Goal: Transaction & Acquisition: Purchase product/service

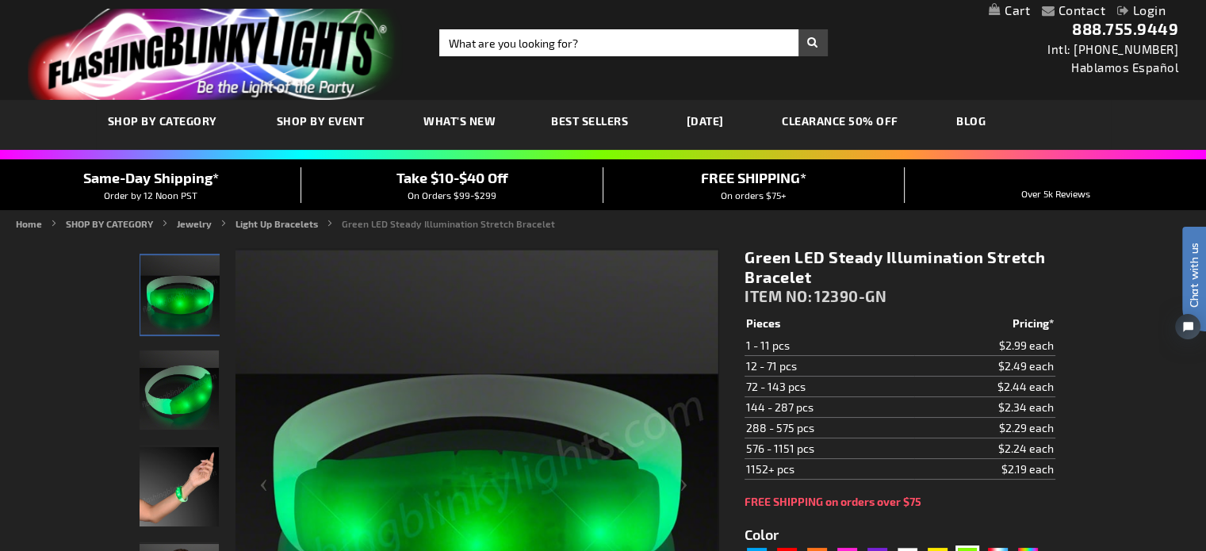
click at [436, 189] on span "On Orders $99-$299" at bounding box center [452, 194] width 89 height 11
click at [443, 178] on span "Take $10-$40 Off" at bounding box center [452, 177] width 112 height 17
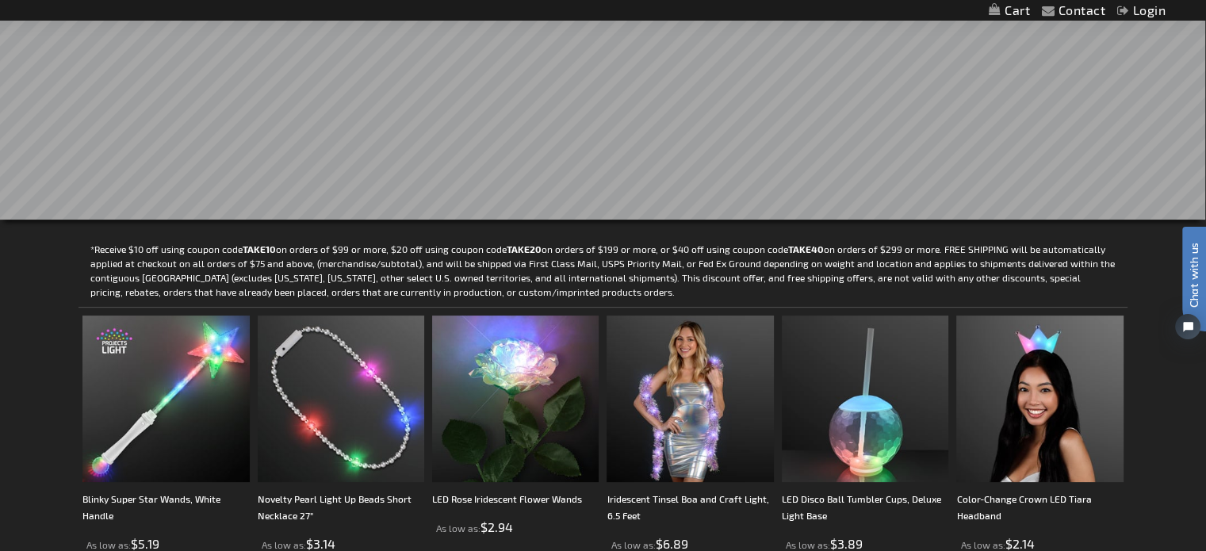
scroll to position [159, 0]
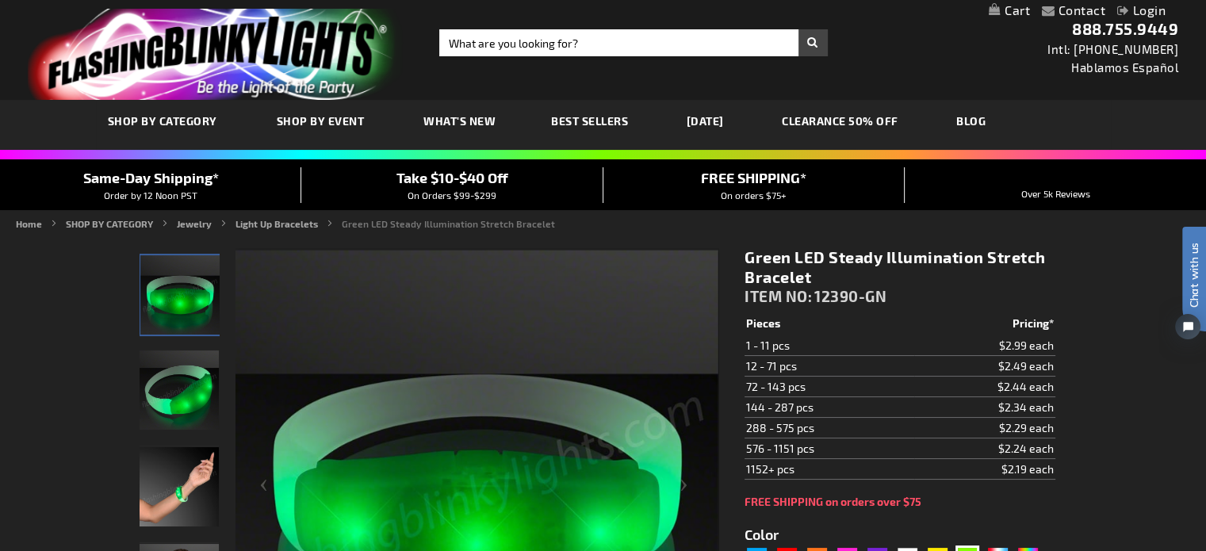
type input "[EMAIL_ADDRESS][PERSON_NAME][DOMAIN_NAME]"
click at [1150, 12] on link "Login" at bounding box center [1141, 9] width 48 height 15
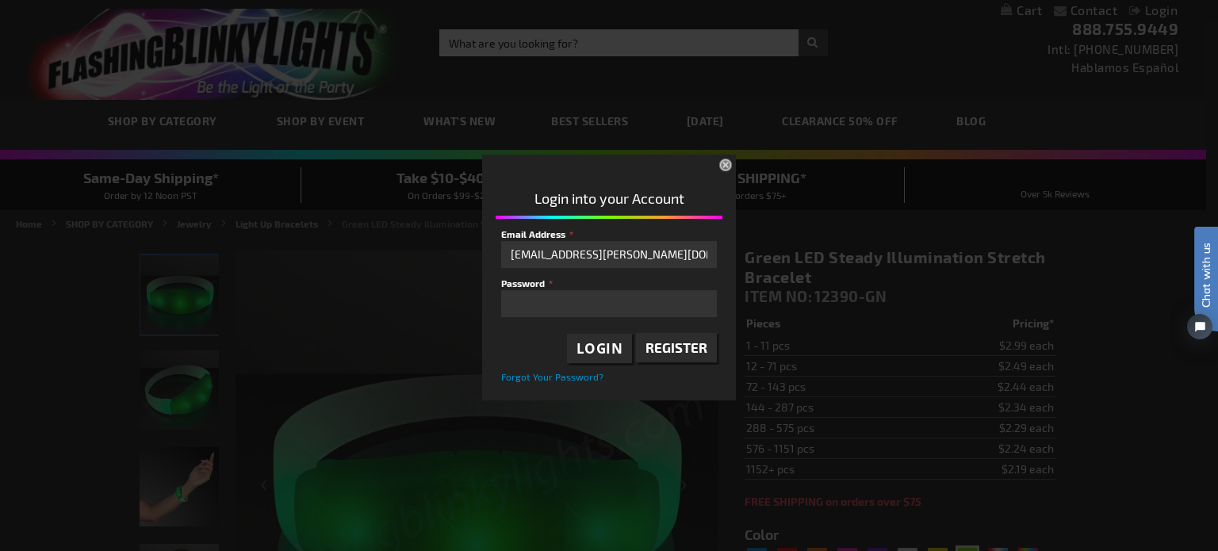
click at [595, 349] on span "Login" at bounding box center [599, 348] width 47 height 18
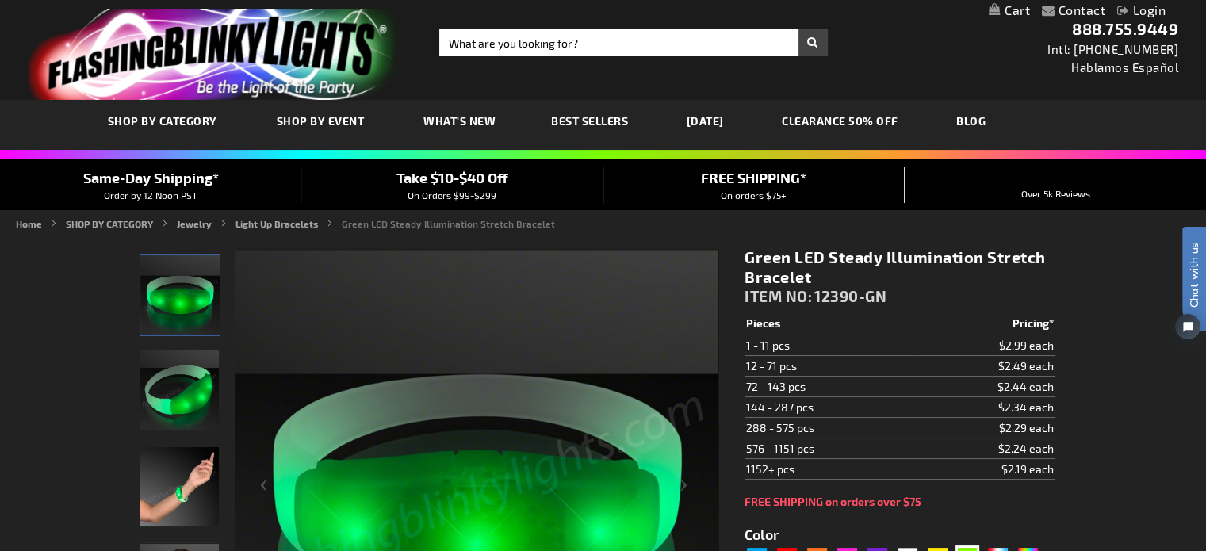
click at [1000, 5] on link "My Cart" at bounding box center [1009, 10] width 41 height 15
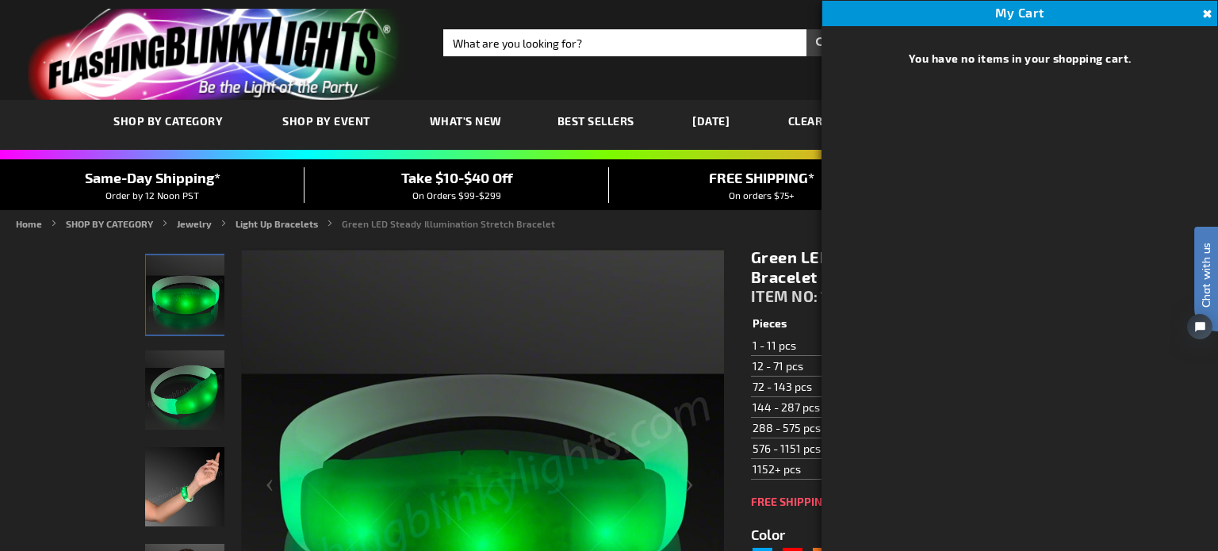
click at [1205, 9] on button "Close" at bounding box center [1204, 14] width 17 height 17
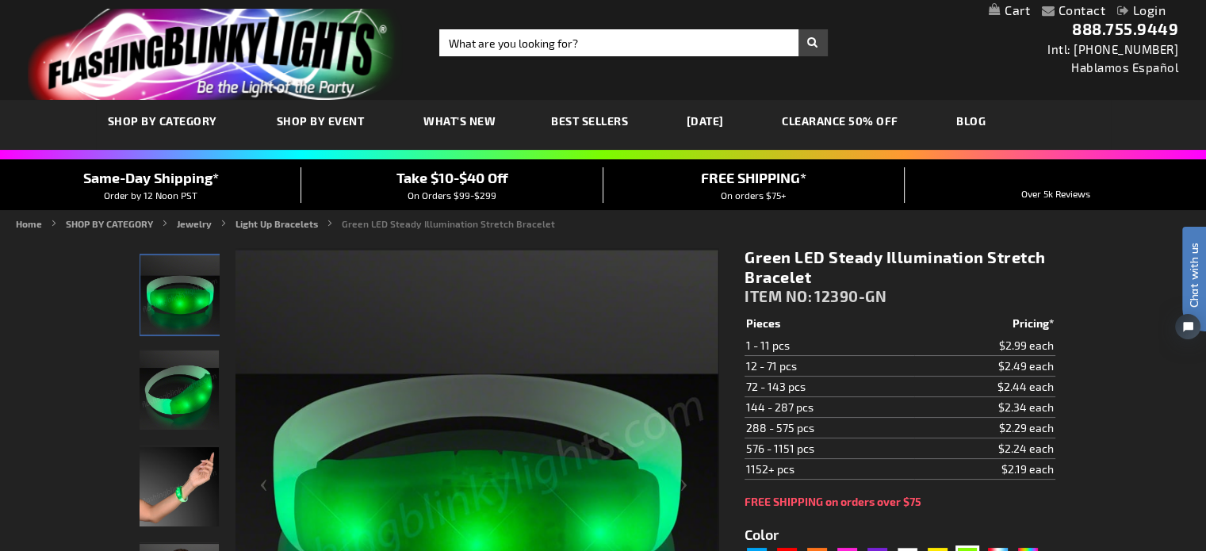
click at [1153, 15] on link "Login" at bounding box center [1141, 9] width 48 height 15
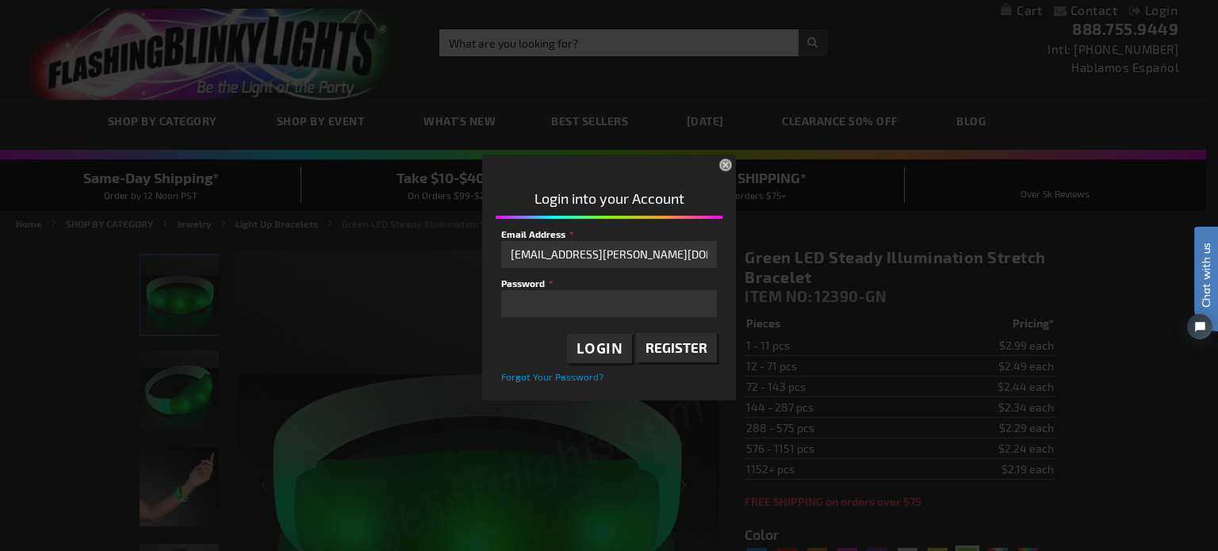
click at [600, 346] on span "Login" at bounding box center [599, 348] width 47 height 18
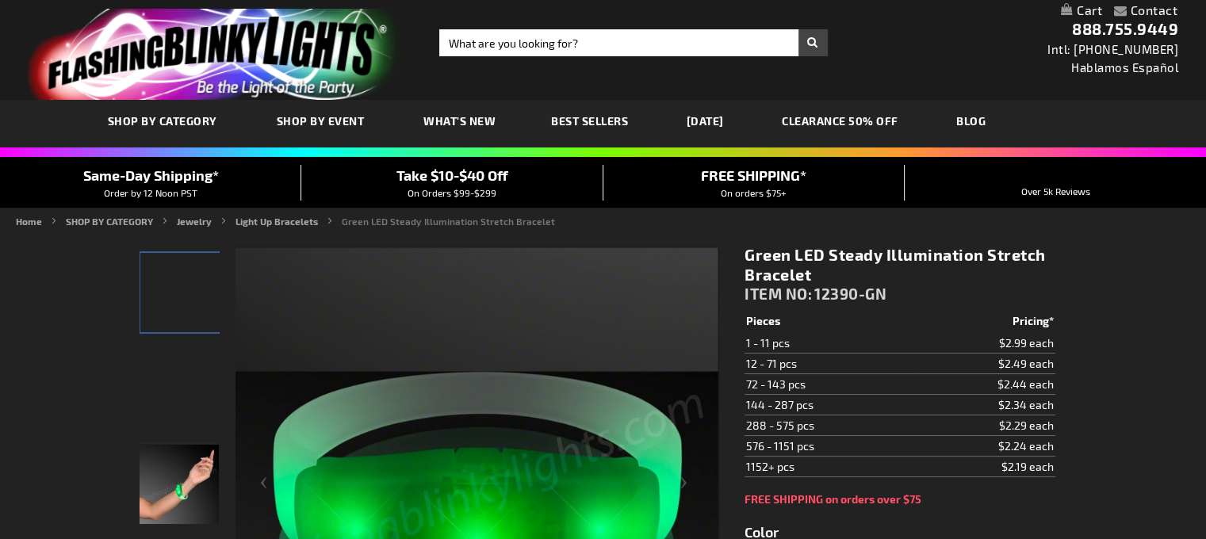
type input "5648"
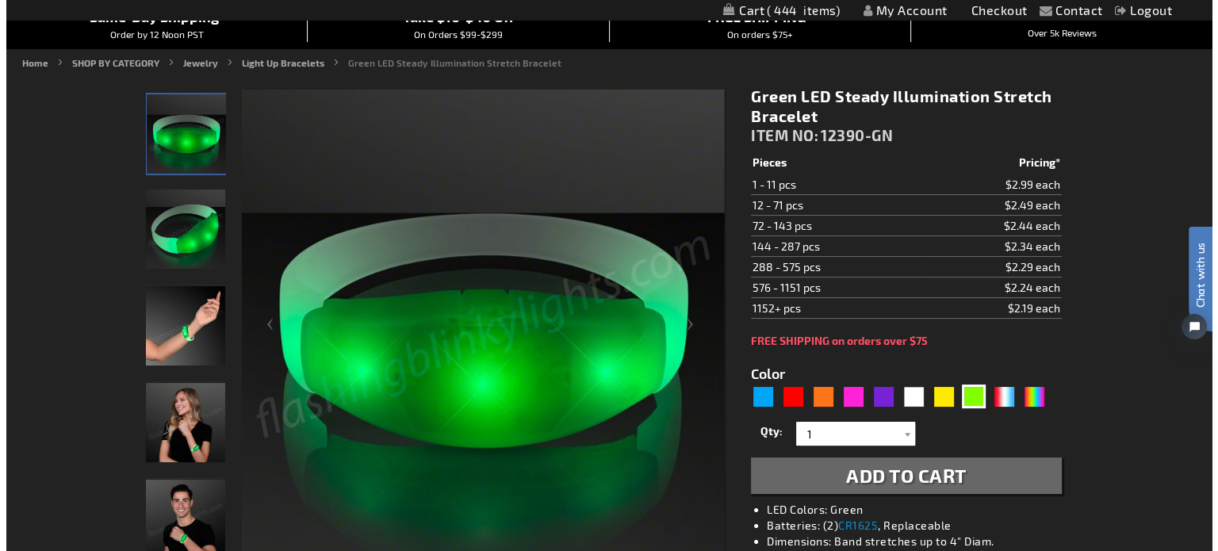
scroll to position [238, 0]
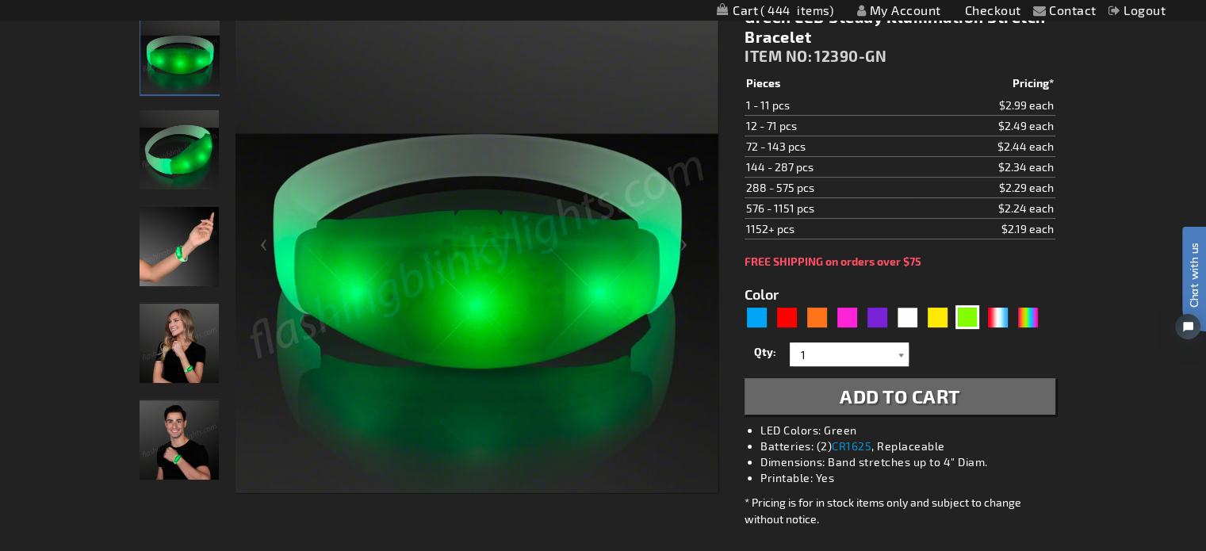
click at [902, 354] on div at bounding box center [901, 355] width 16 height 24
click at [774, 7] on span "444" at bounding box center [796, 10] width 73 height 14
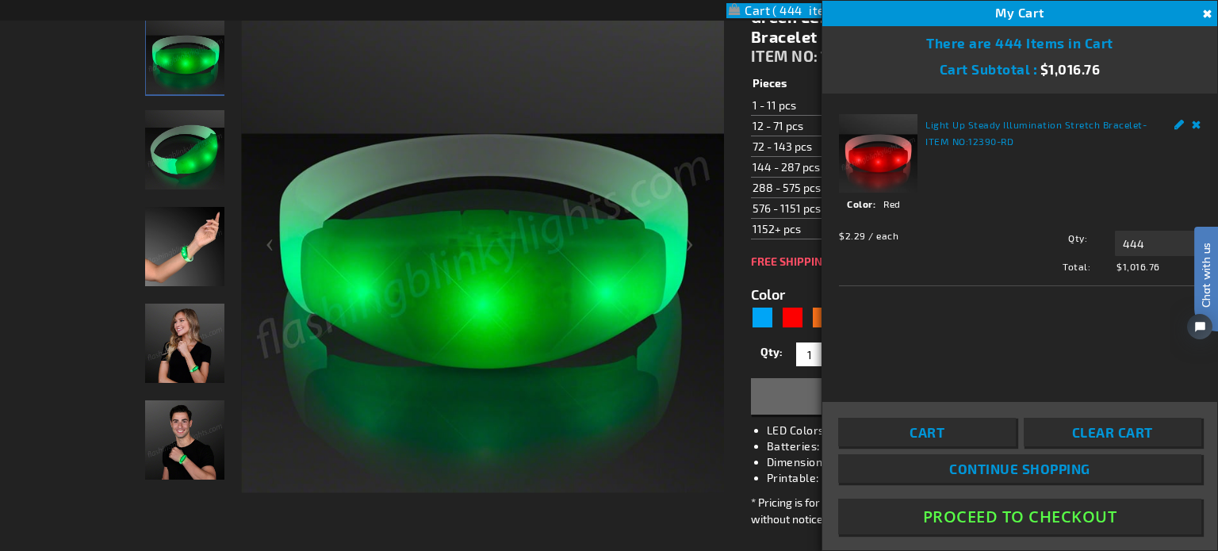
click at [1080, 422] on link "Clear Cart" at bounding box center [1113, 432] width 178 height 29
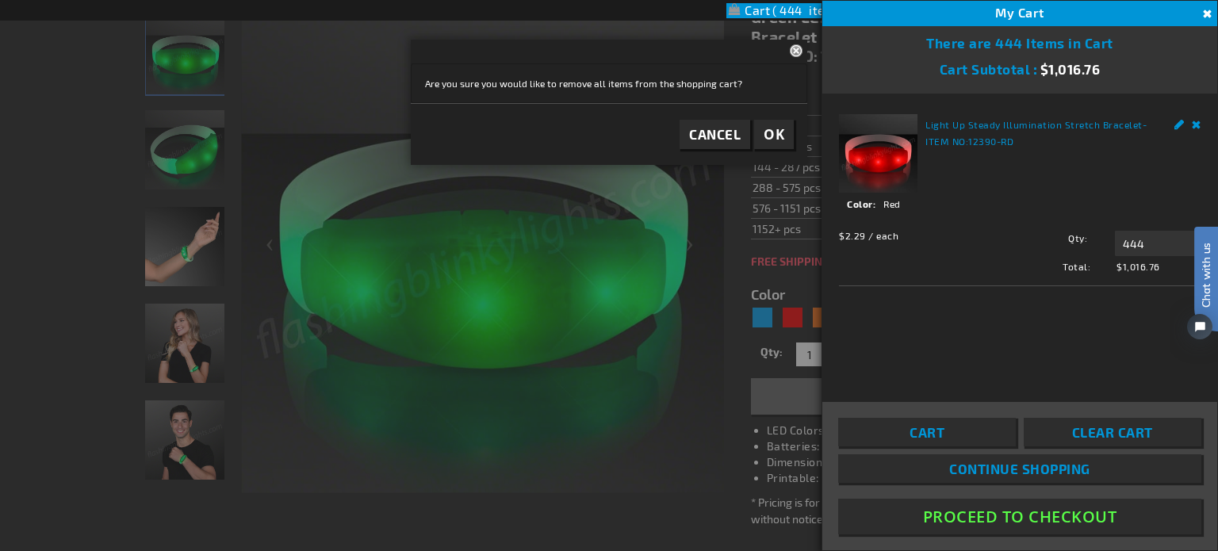
click at [770, 133] on span "OK" at bounding box center [773, 134] width 21 height 18
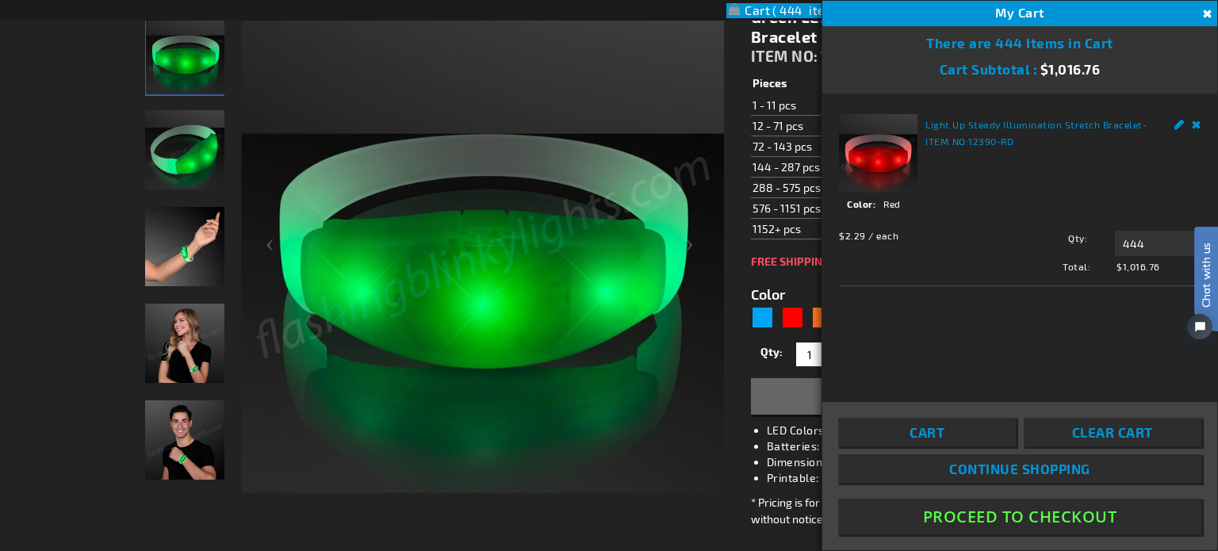
click at [1124, 427] on span "Clear Cart" at bounding box center [1112, 432] width 81 height 16
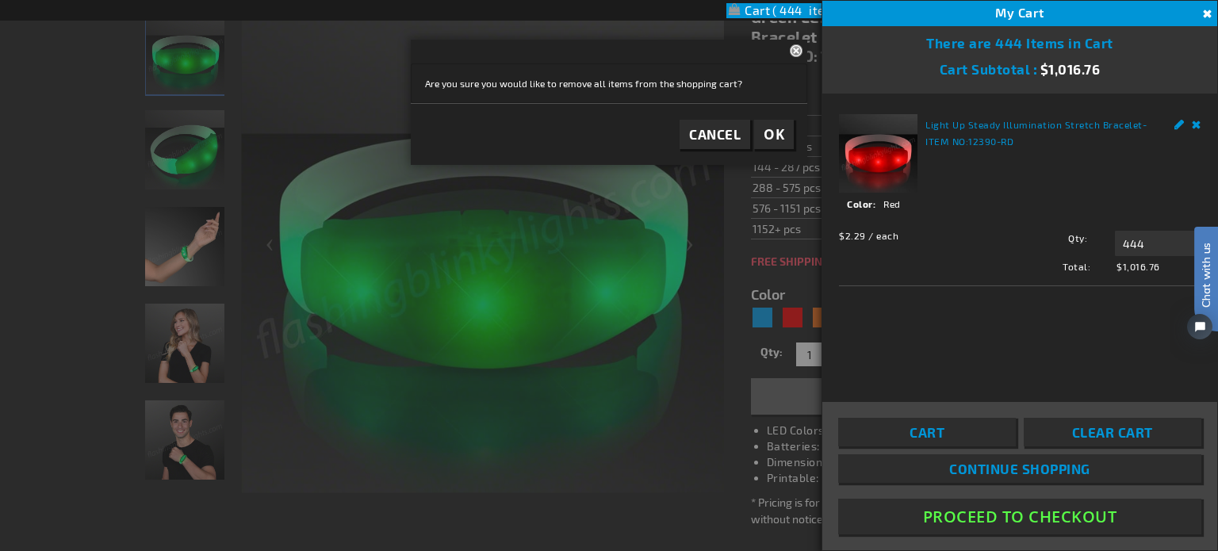
click at [774, 128] on span "OK" at bounding box center [773, 134] width 21 height 18
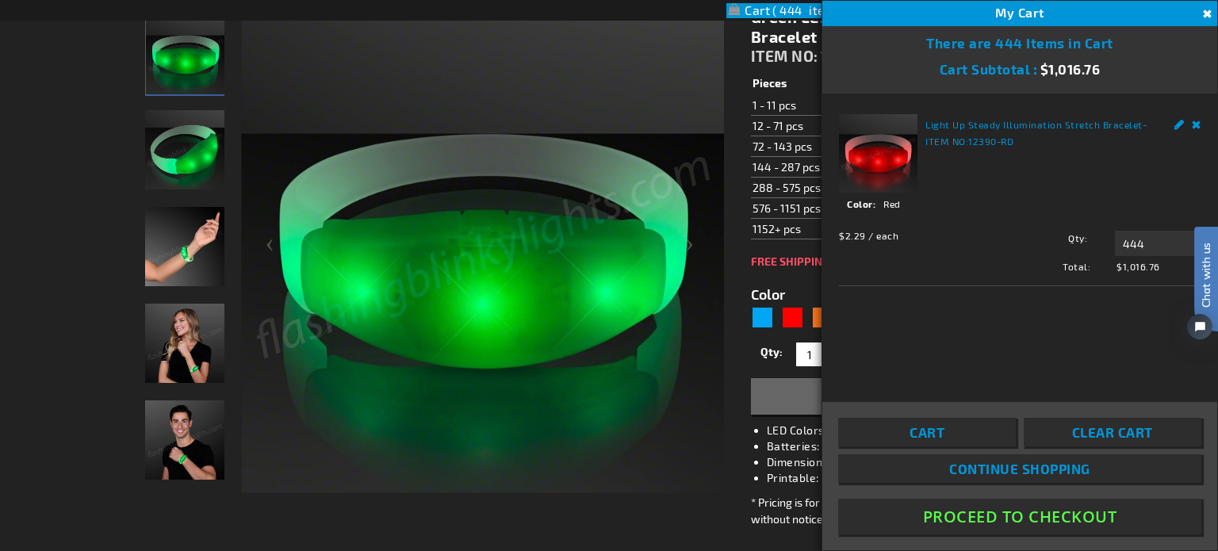
click at [1196, 123] on link "Remove" at bounding box center [1197, 122] width 10 height 17
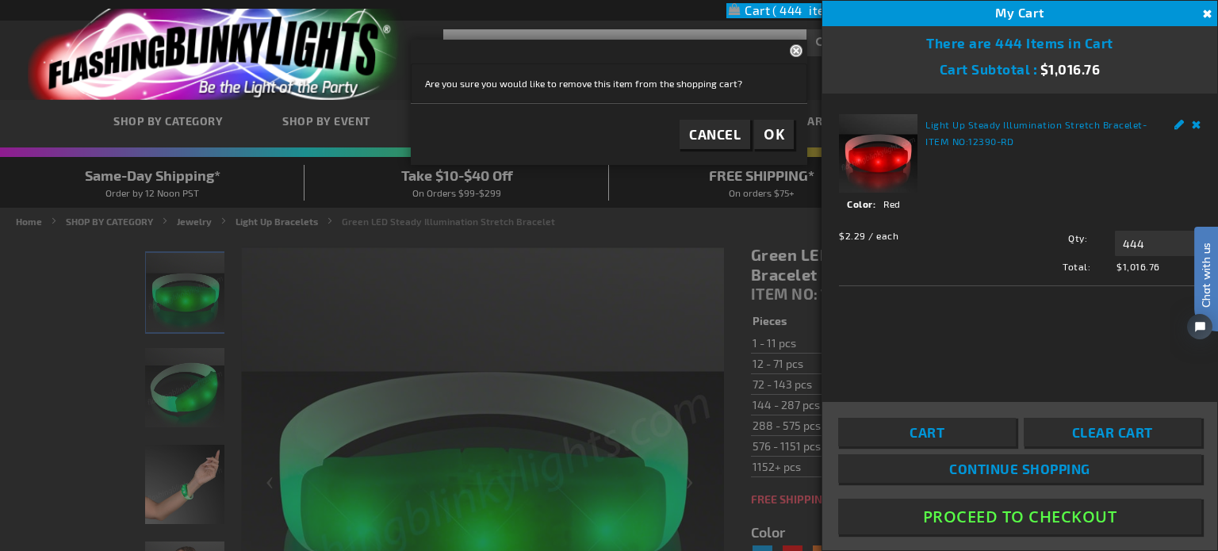
click at [774, 137] on span "OK" at bounding box center [773, 134] width 21 height 18
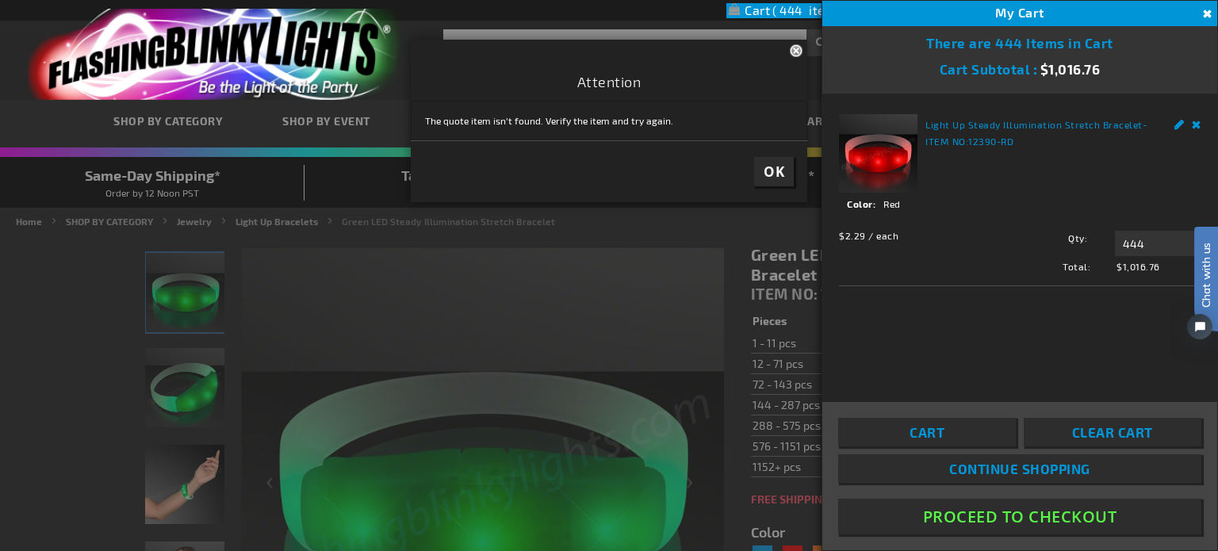
click at [1000, 469] on span "Continue Shopping" at bounding box center [1019, 469] width 141 height 16
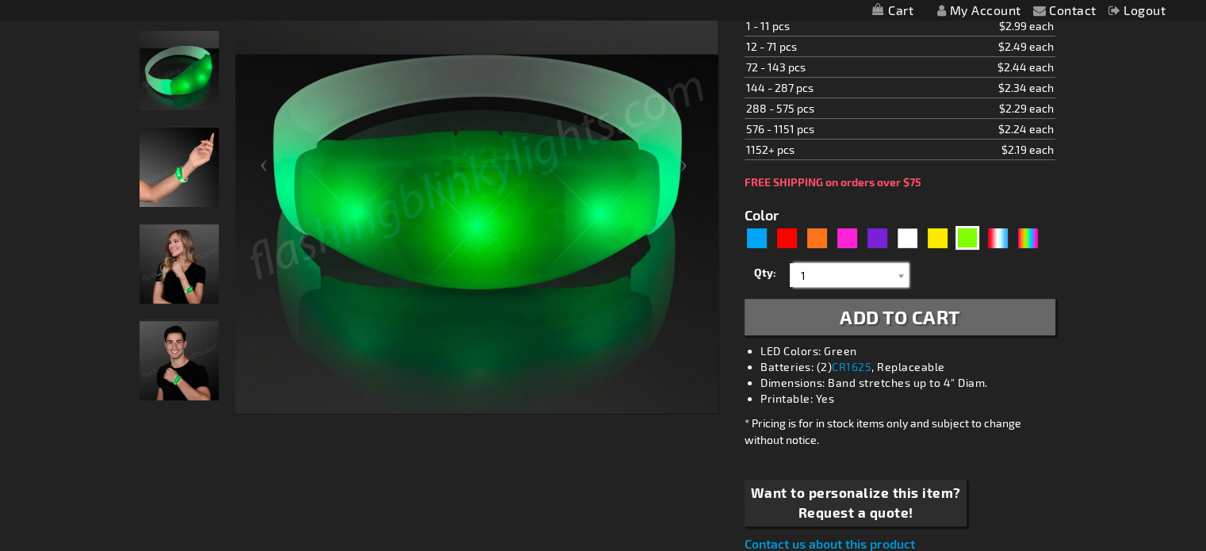
click at [829, 275] on input "1" at bounding box center [851, 275] width 115 height 24
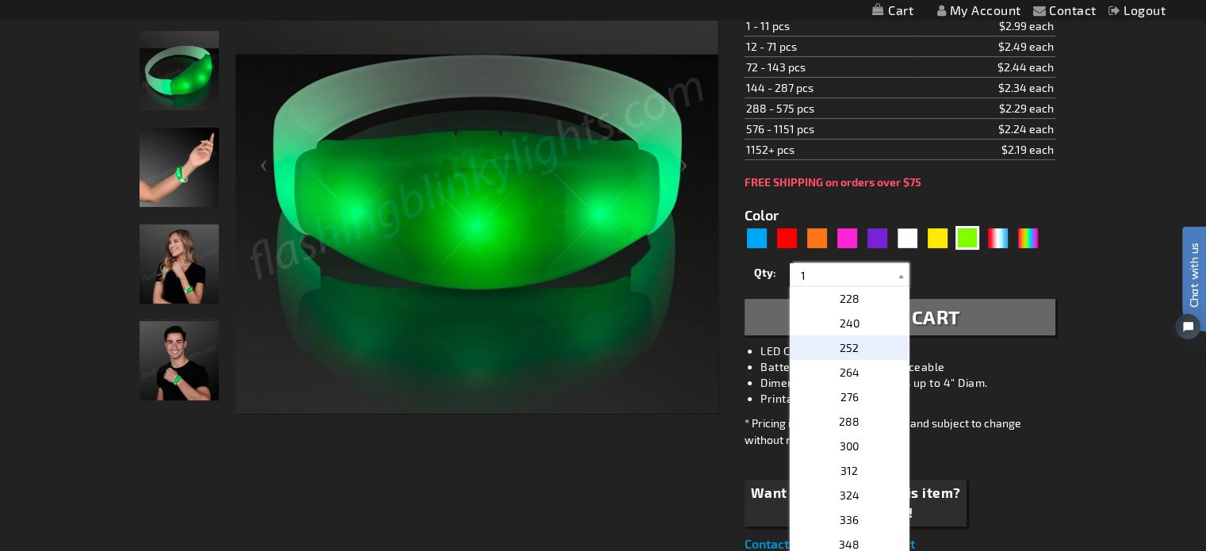
scroll to position [793, 0]
click at [863, 361] on p "300" at bounding box center [849, 366] width 119 height 25
type input "300"
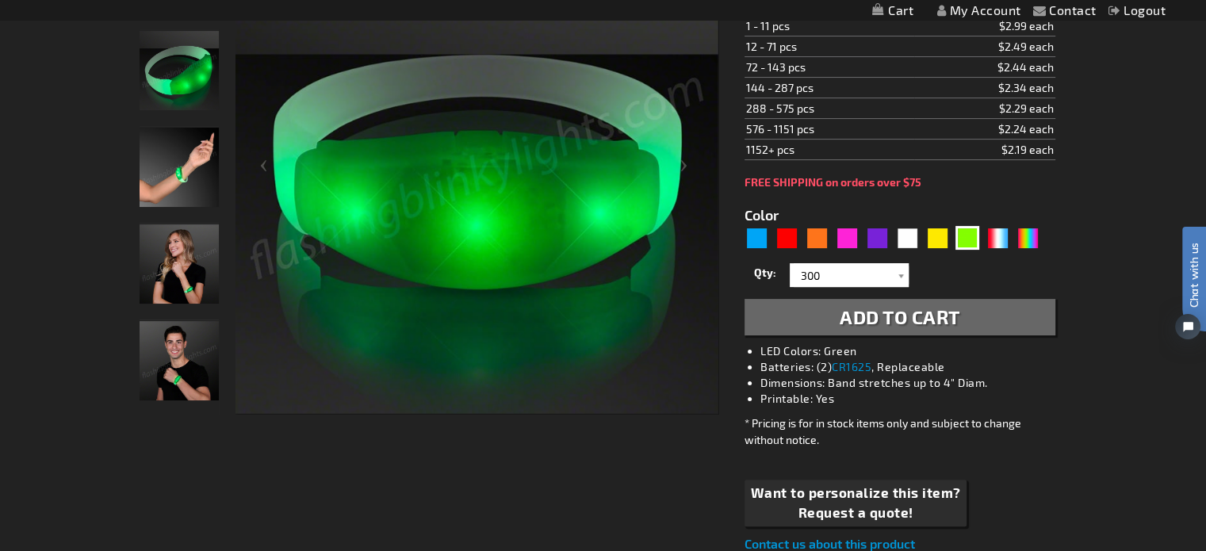
click at [863, 322] on span "Add to Cart" at bounding box center [900, 316] width 121 height 23
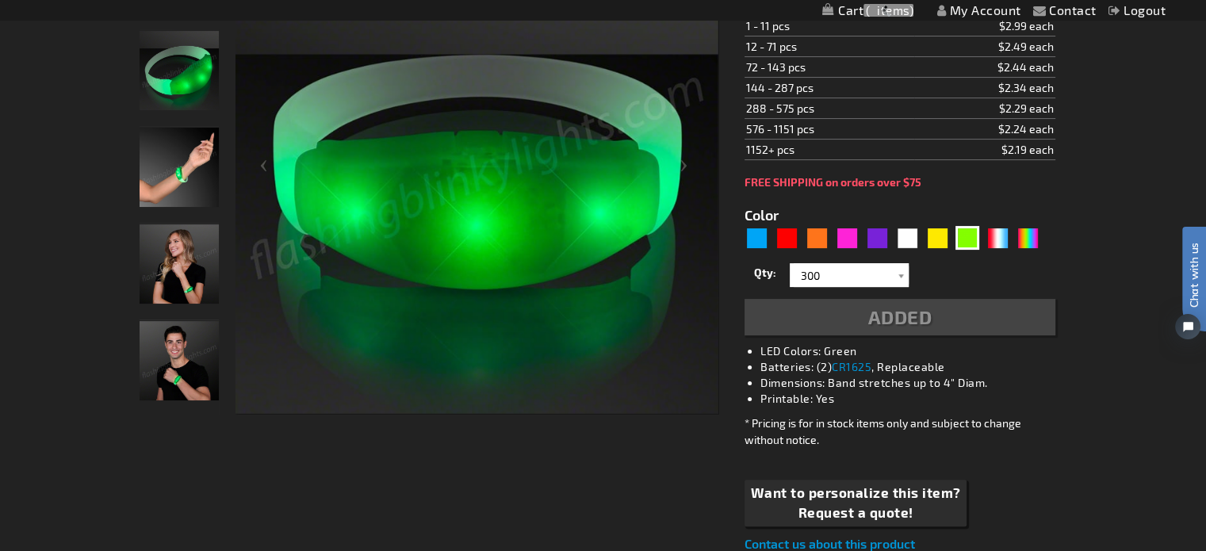
scroll to position [353, 0]
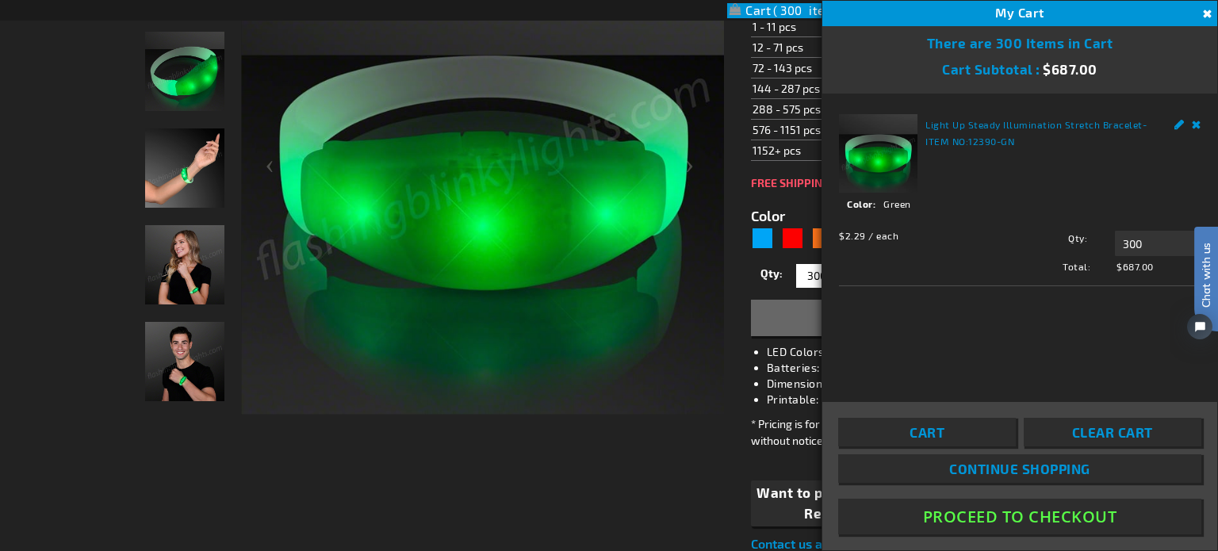
click at [1030, 519] on button "Proceed To Checkout" at bounding box center [1019, 517] width 363 height 36
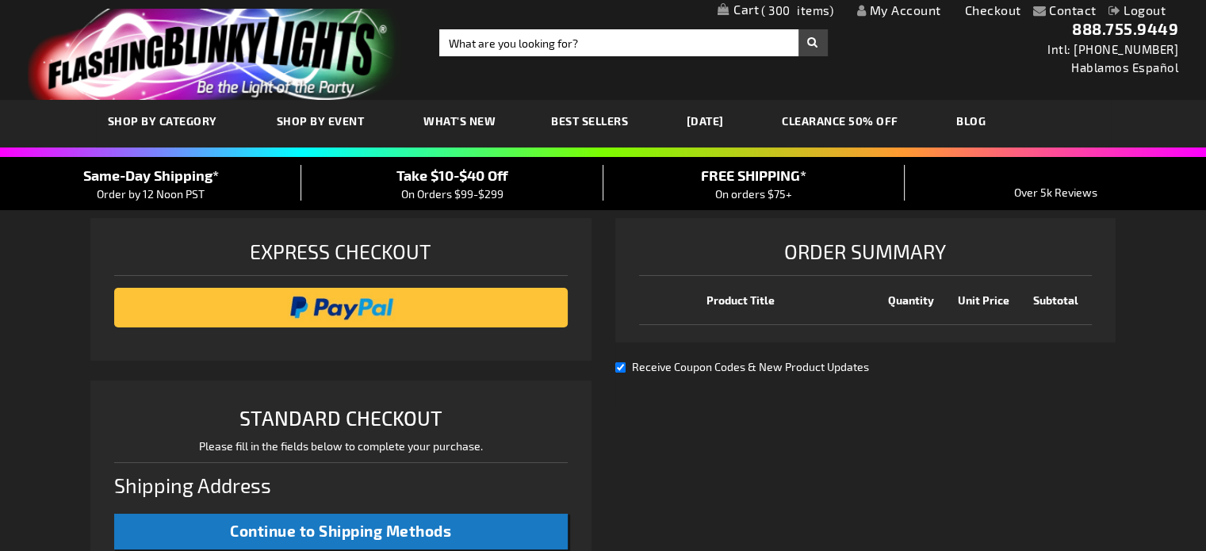
select select "US"
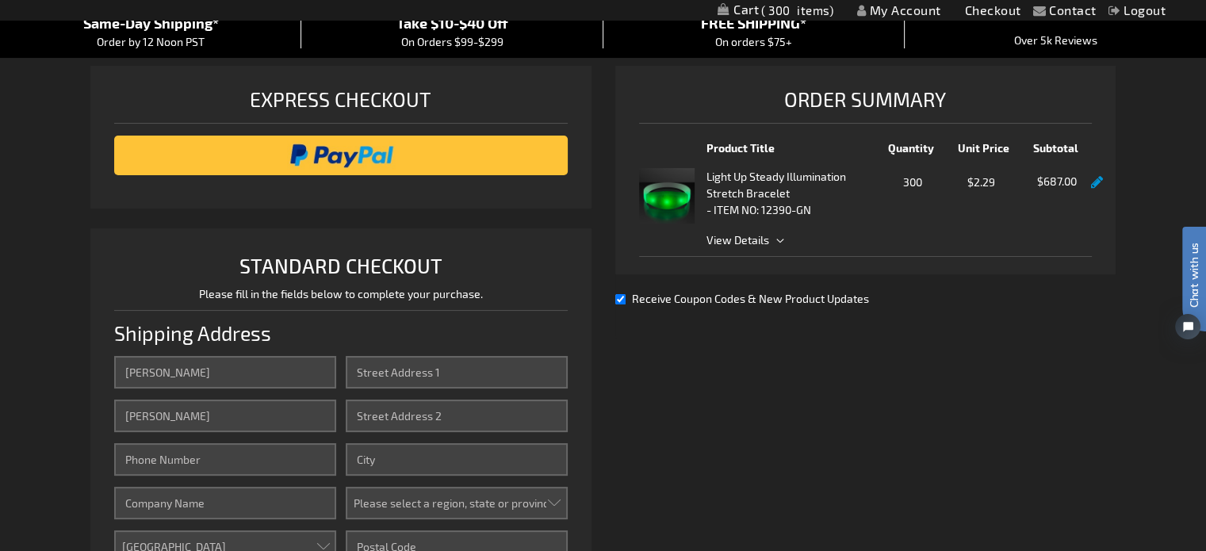
scroll to position [159, 0]
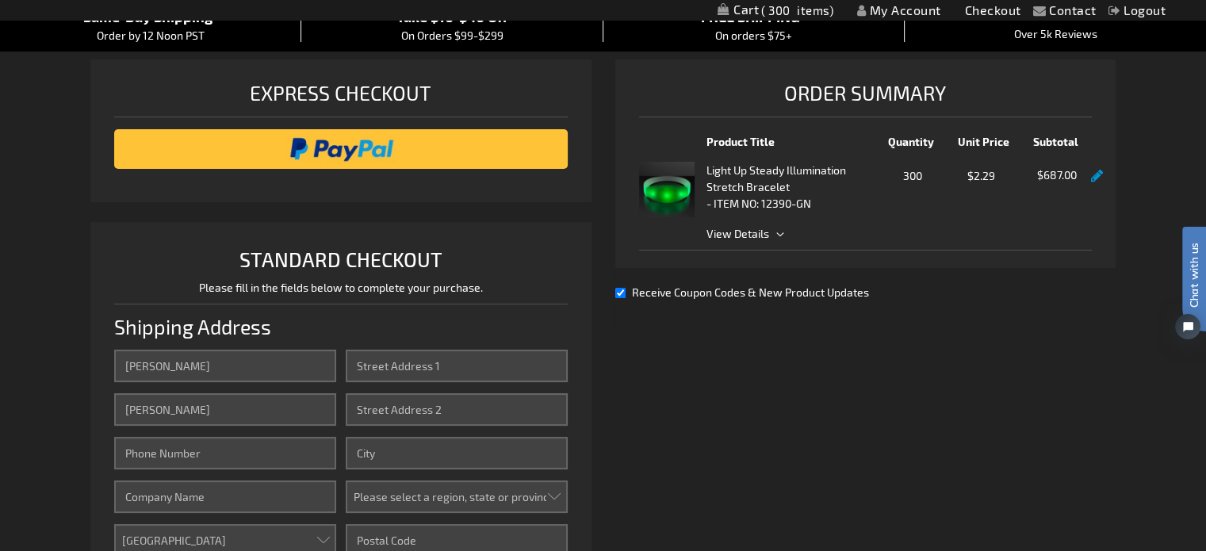
click at [622, 288] on input "Receive Coupon Codes & New Product Updates" at bounding box center [620, 293] width 10 height 10
checkbox input "false"
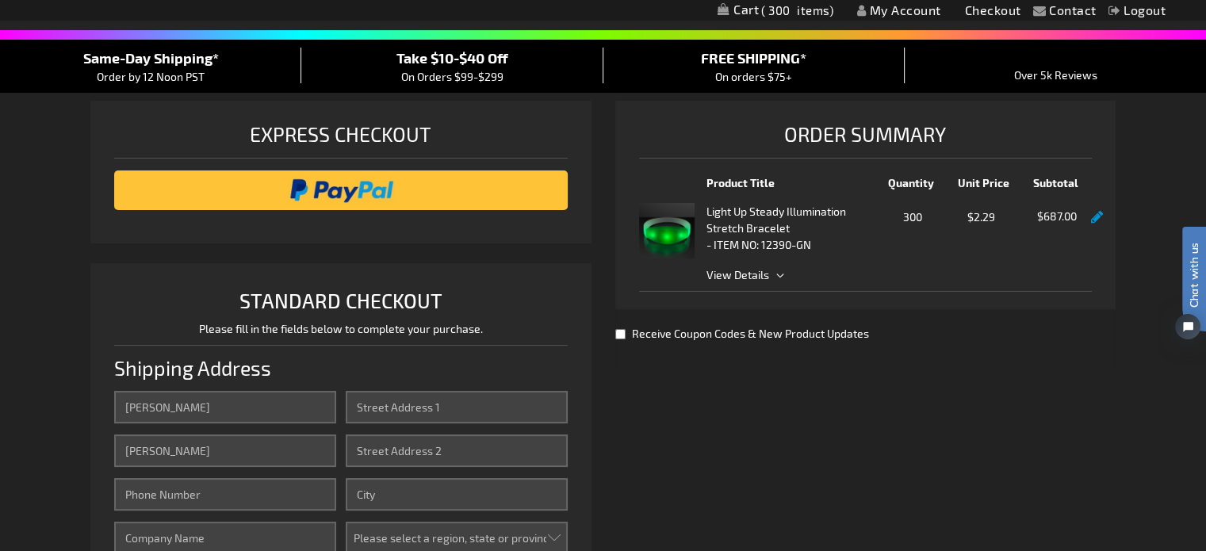
scroll to position [317, 0]
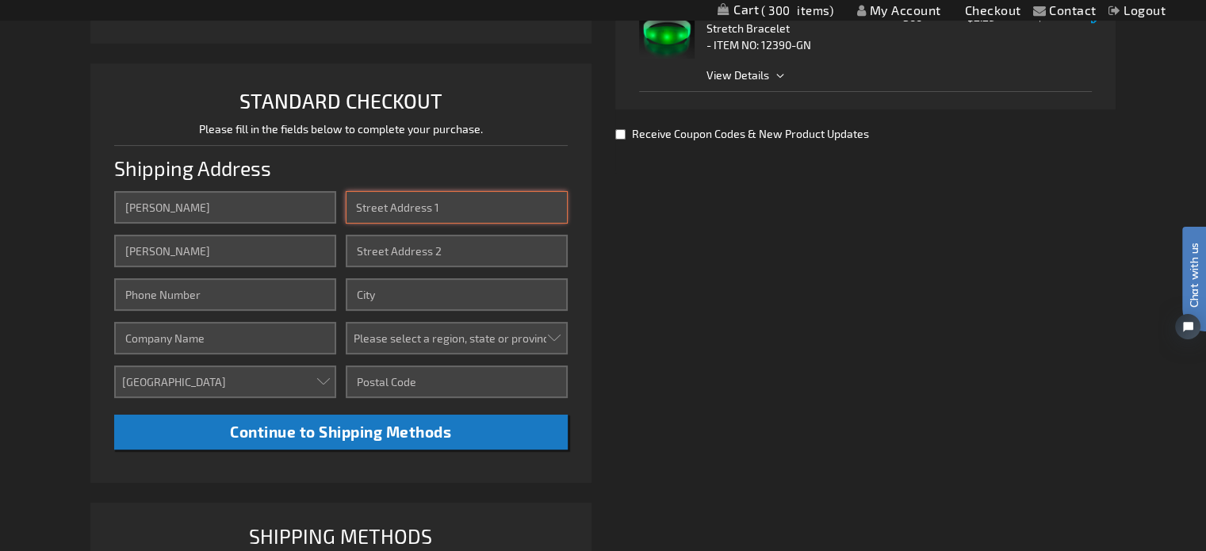
click at [406, 207] on input "Street Address: Line 1" at bounding box center [457, 207] width 222 height 33
type input "1"
type input "[STREET_ADDRESS]"
click at [371, 243] on input "Street Address: Line 2" at bounding box center [457, 251] width 222 height 33
type input "Door #34"
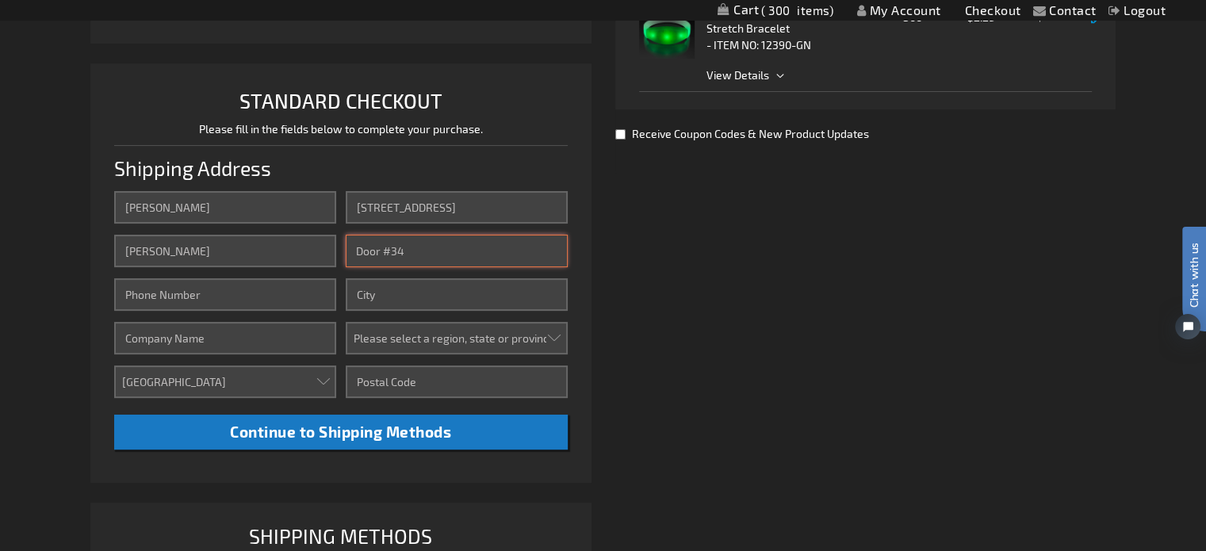
drag, startPoint x: 427, startPoint y: 250, endPoint x: 321, endPoint y: 238, distance: 106.1
click at [321, 238] on div "First Name Michelle Last Name Majerus-Uelmen Phone Number Company Country Aruba…" at bounding box center [340, 320] width 453 height 258
click at [384, 293] on input "City" at bounding box center [457, 294] width 222 height 33
type input "door #7"
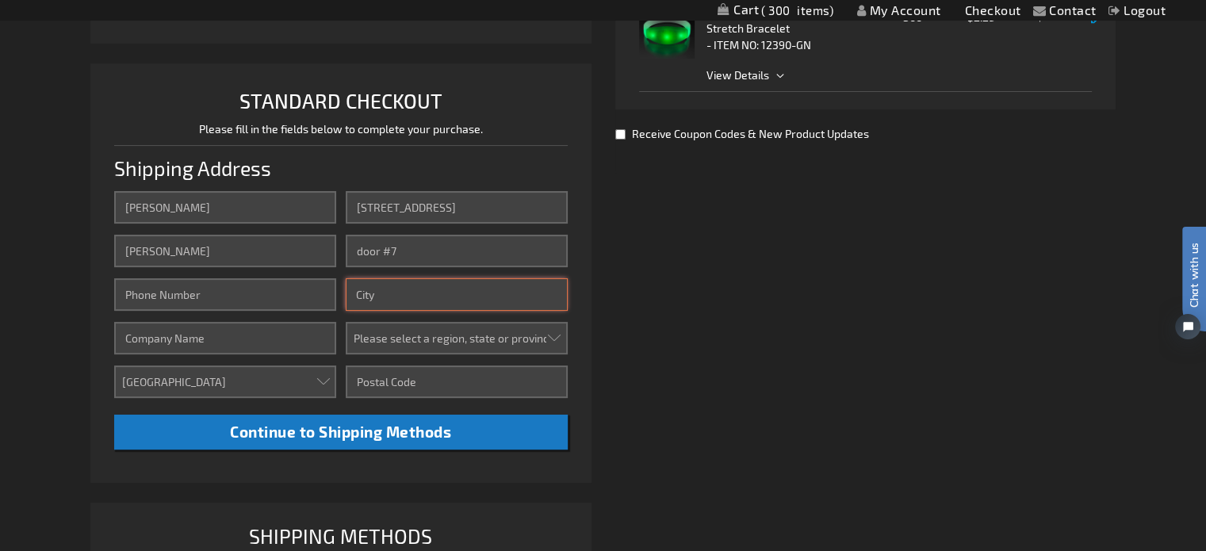
click at [385, 293] on input "City" at bounding box center [457, 294] width 222 height 33
type input "South Miwaukee"
click at [421, 251] on input "door #7" at bounding box center [457, 251] width 222 height 33
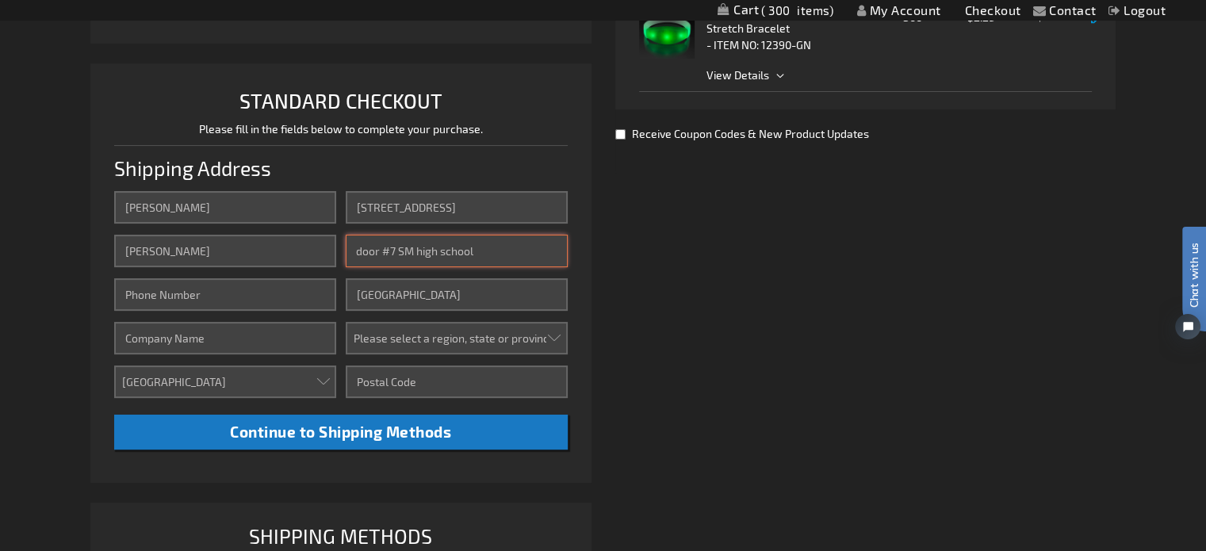
type input "door #7 SM high school"
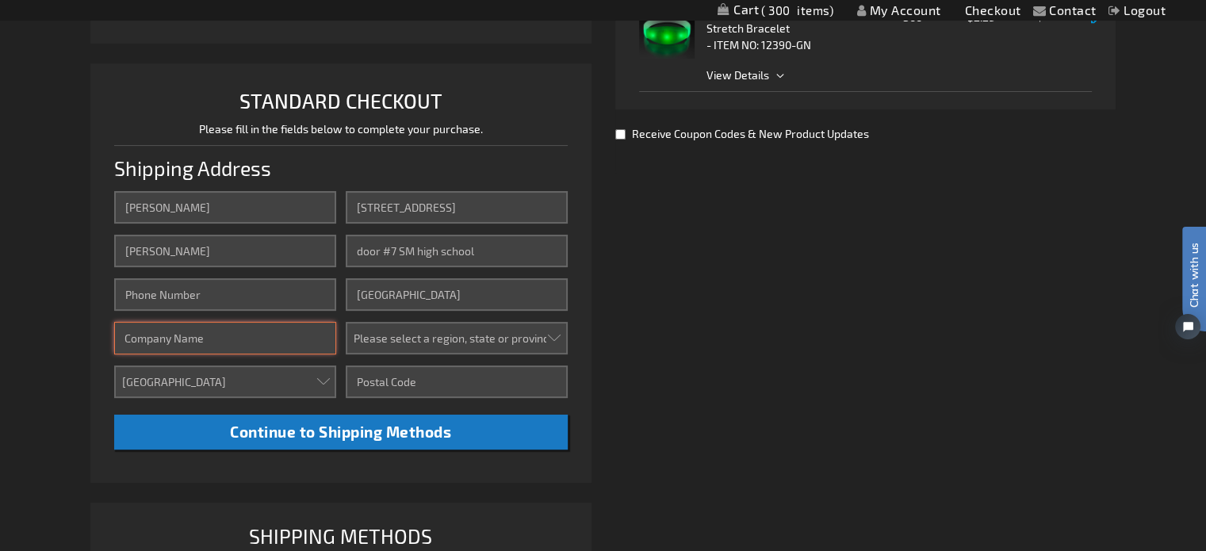
click at [264, 340] on input "Company" at bounding box center [225, 338] width 222 height 33
type input "[GEOGRAPHIC_DATA]"
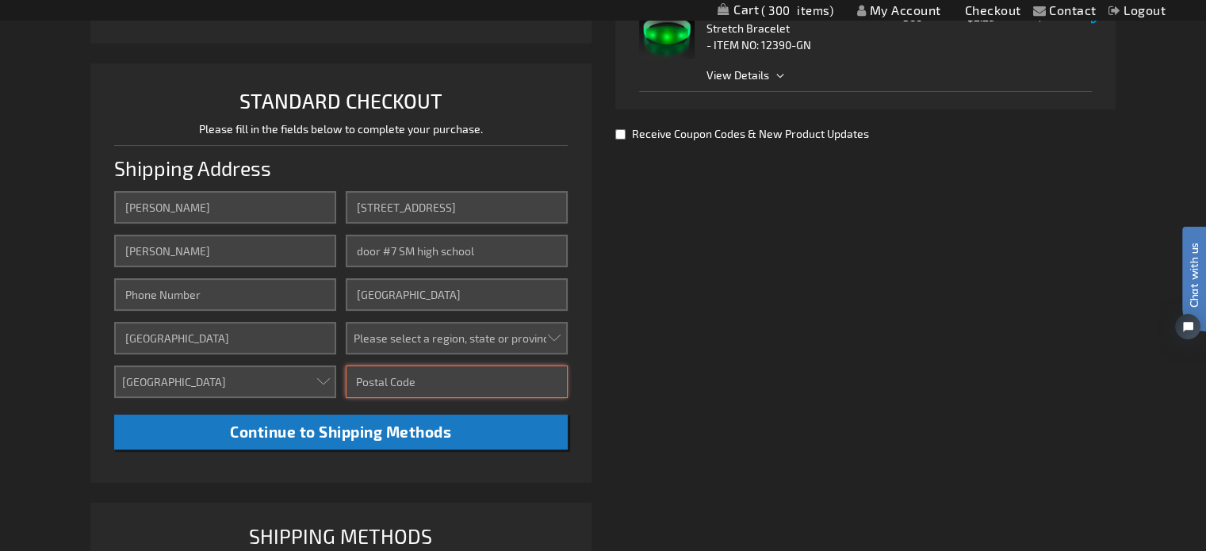
click at [403, 383] on input "Zip/Postal Code" at bounding box center [457, 381] width 222 height 33
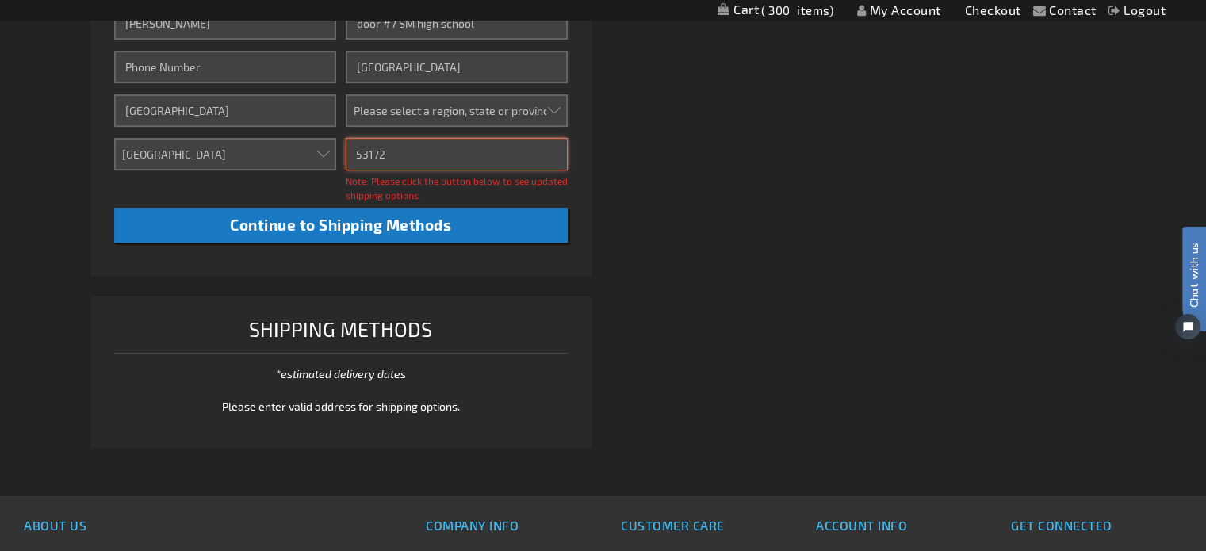
scroll to position [476, 0]
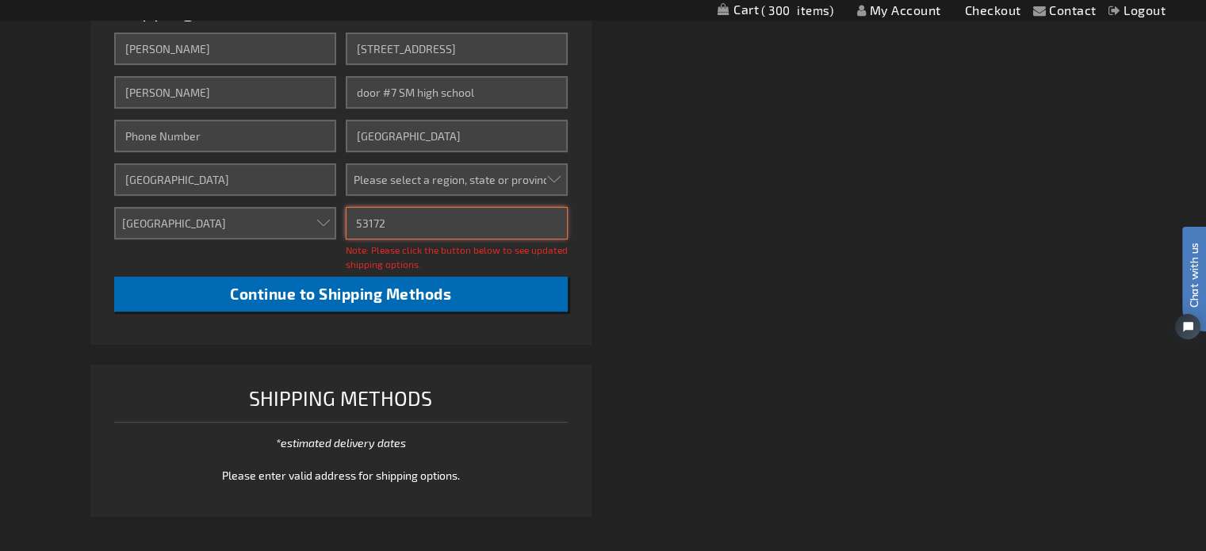
type input "53172"
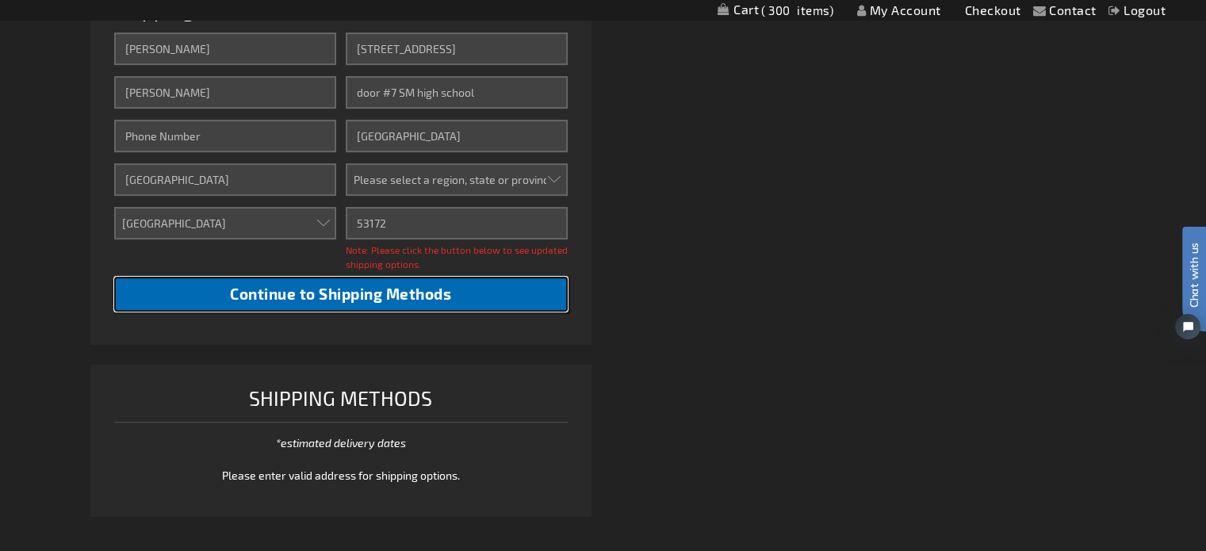
click at [362, 300] on span "Continue to Shipping Methods" at bounding box center [340, 294] width 221 height 18
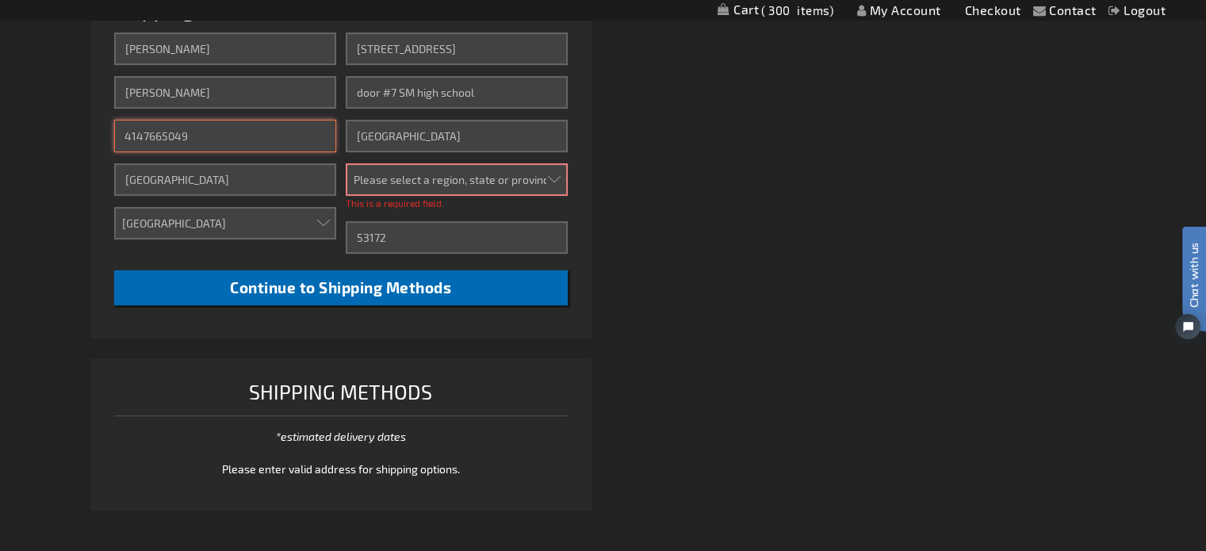
type input "4147665049"
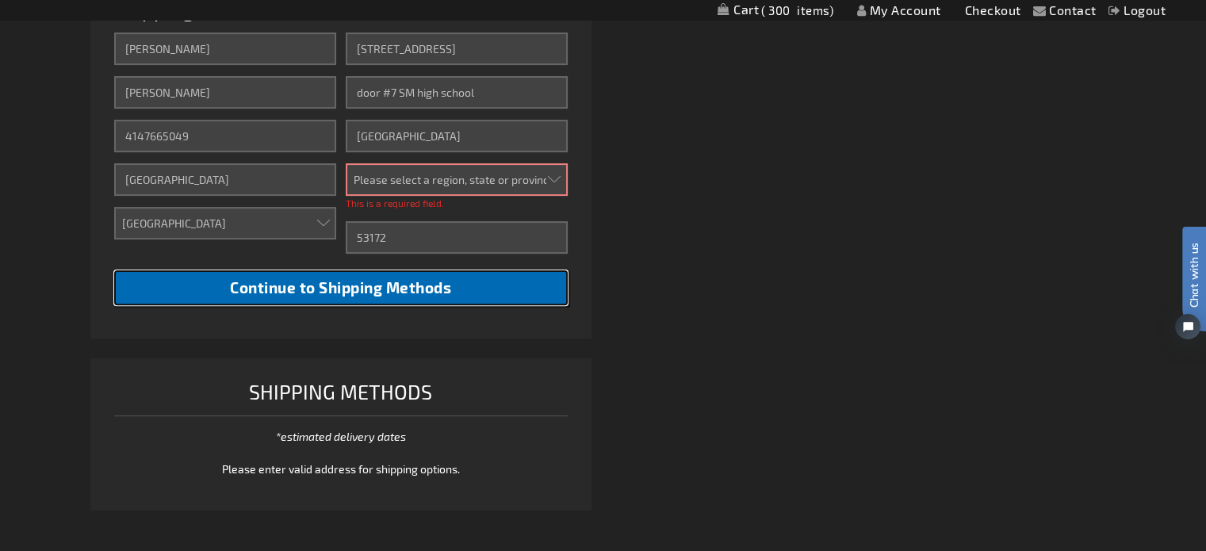
click at [276, 290] on span "Continue to Shipping Methods" at bounding box center [340, 287] width 221 height 18
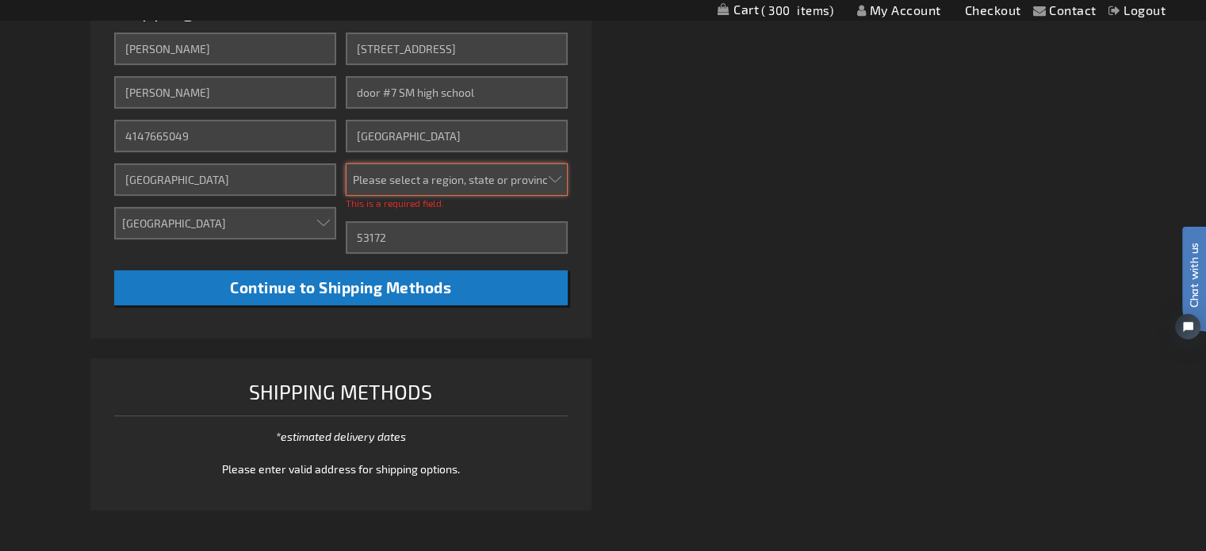
click at [475, 168] on select "Please select a region, state or province. Alabama Alaska Arizona Arkansas Cali…" at bounding box center [457, 179] width 222 height 33
select select "64"
click at [346, 163] on select "Please select a region, state or province. Alabama Alaska Arizona Arkansas Cali…" at bounding box center [457, 179] width 222 height 33
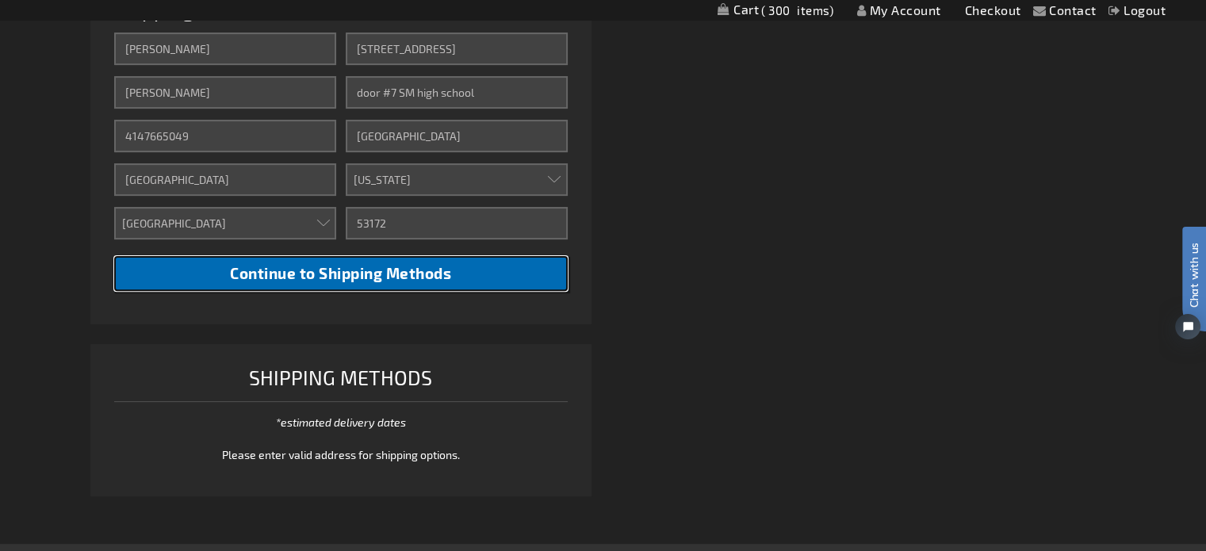
click at [383, 266] on span "Continue to Shipping Methods" at bounding box center [340, 273] width 221 height 18
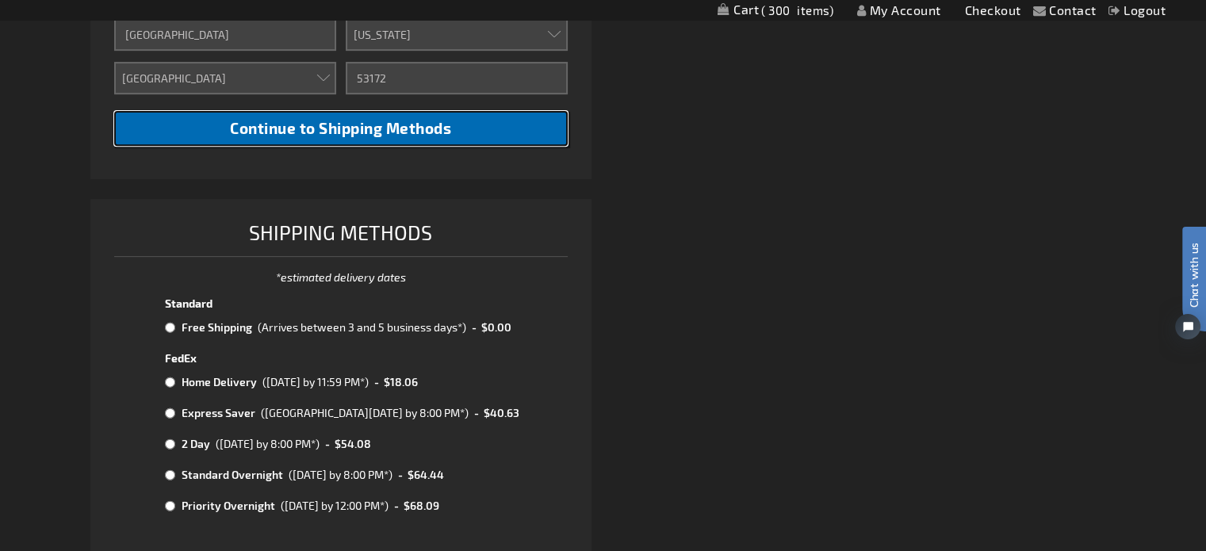
scroll to position [714, 0]
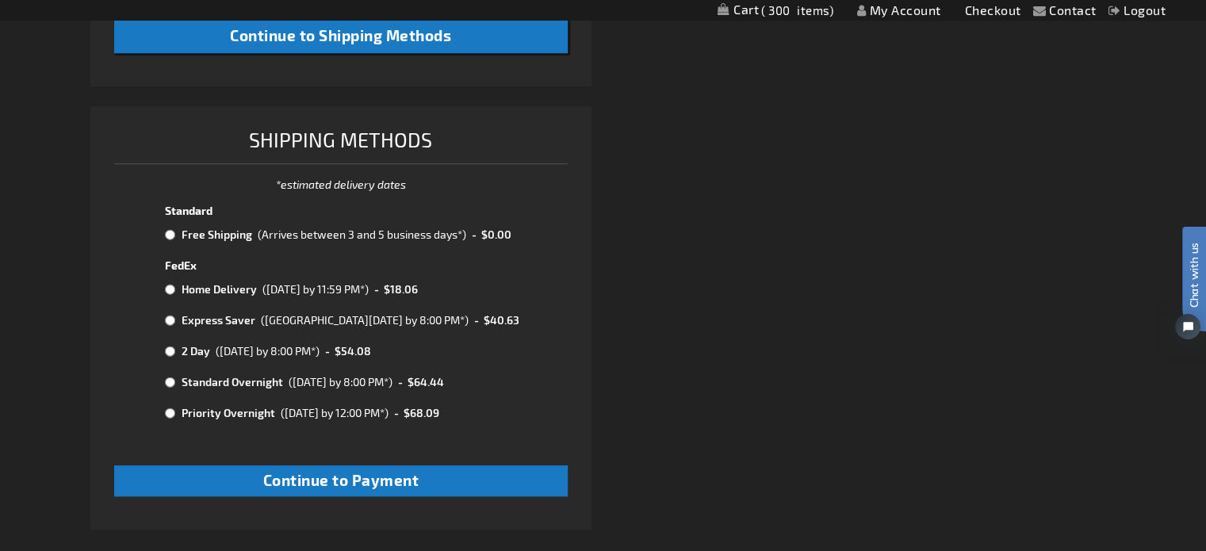
click at [166, 228] on input "radio" at bounding box center [170, 234] width 10 height 13
radio input "true"
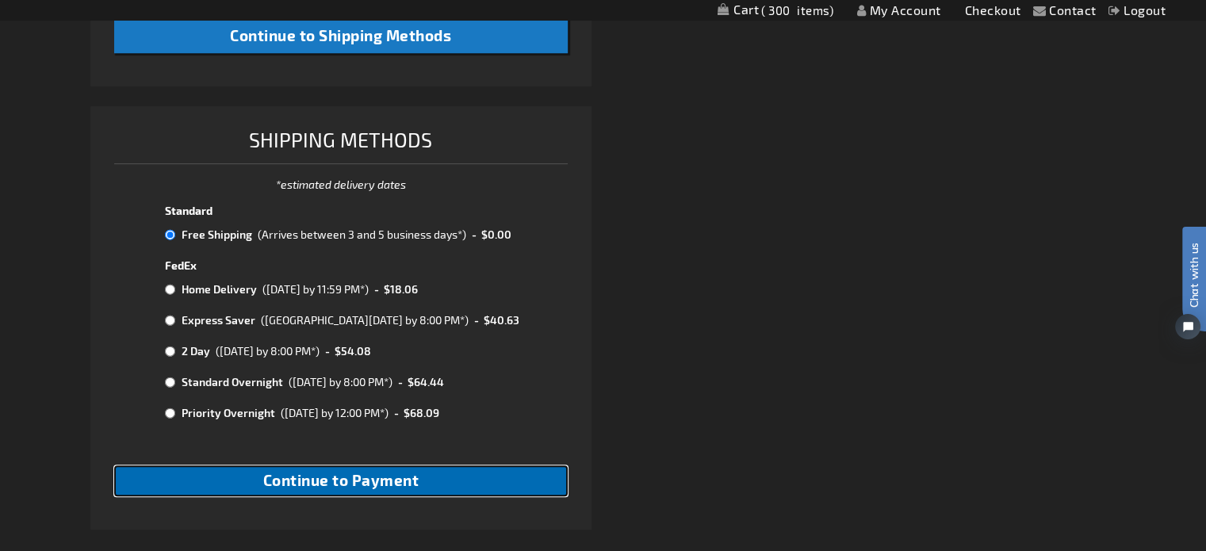
click at [322, 480] on span "Continue to Payment" at bounding box center [341, 480] width 156 height 18
checkbox input "true"
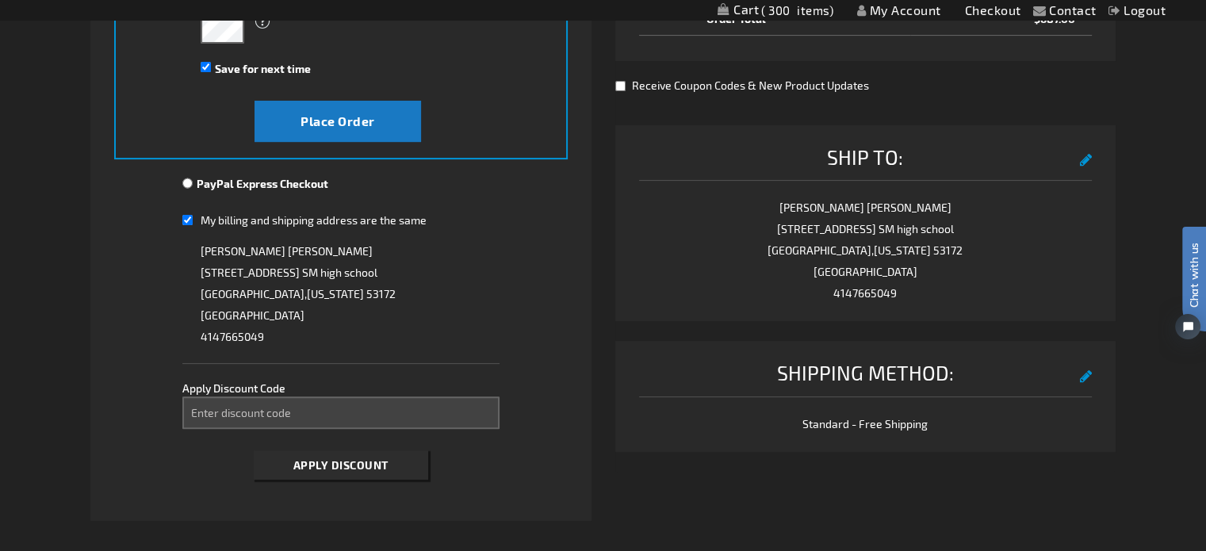
scroll to position [555, 0]
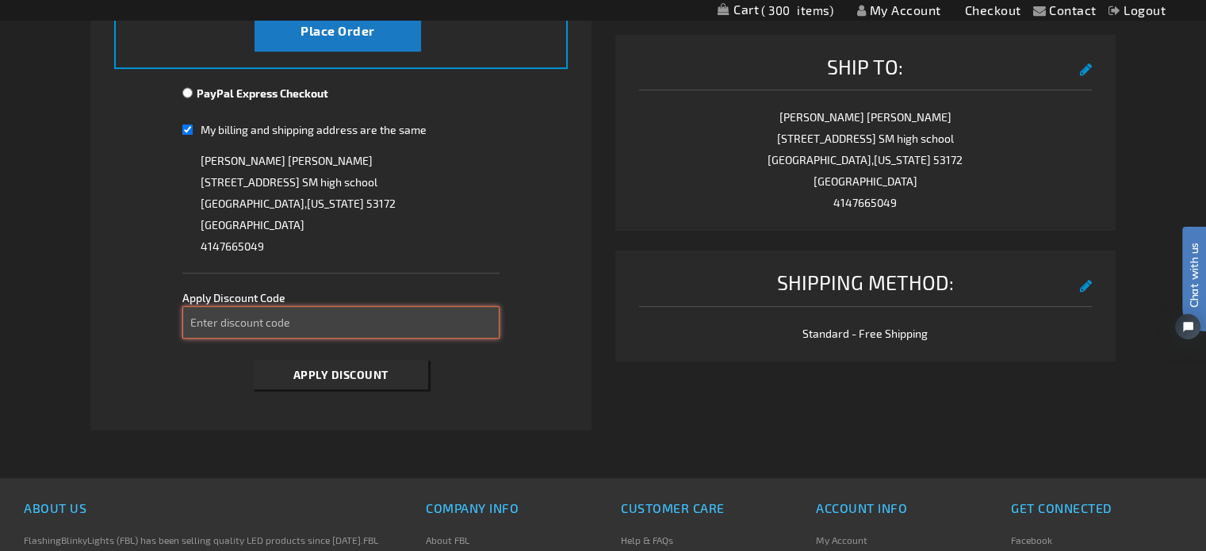
click at [253, 315] on input "Enter discount code" at bounding box center [340, 322] width 317 height 33
type input "TAKE40"
click at [254, 360] on button "Apply Discount" at bounding box center [341, 374] width 174 height 29
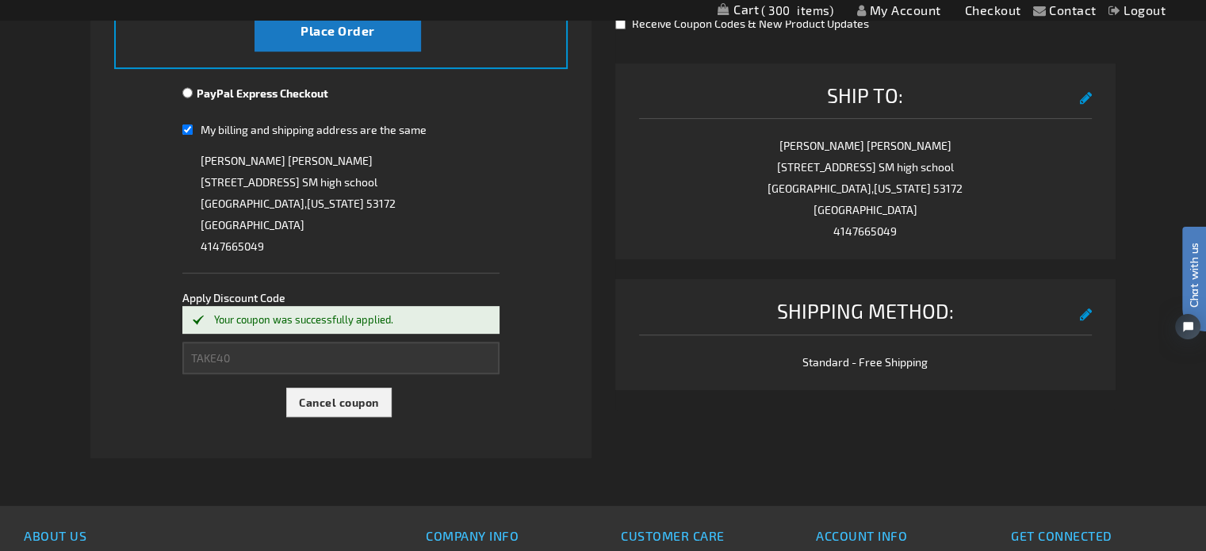
click at [266, 319] on div "Your coupon was successfully applied." at bounding box center [349, 320] width 270 height 13
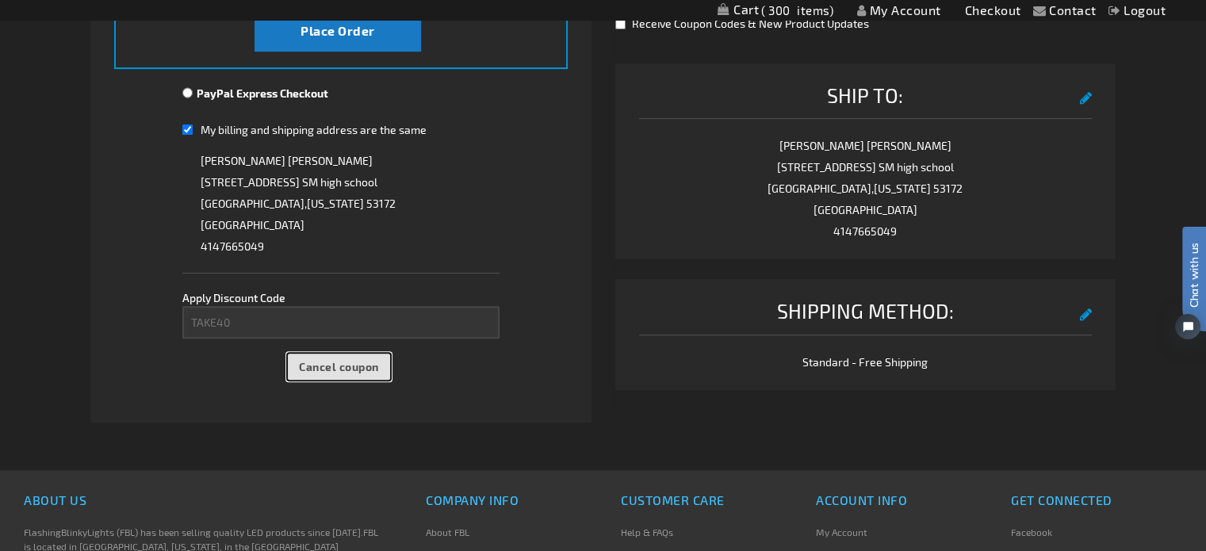
click at [359, 357] on button "Cancel coupon" at bounding box center [338, 366] width 105 height 29
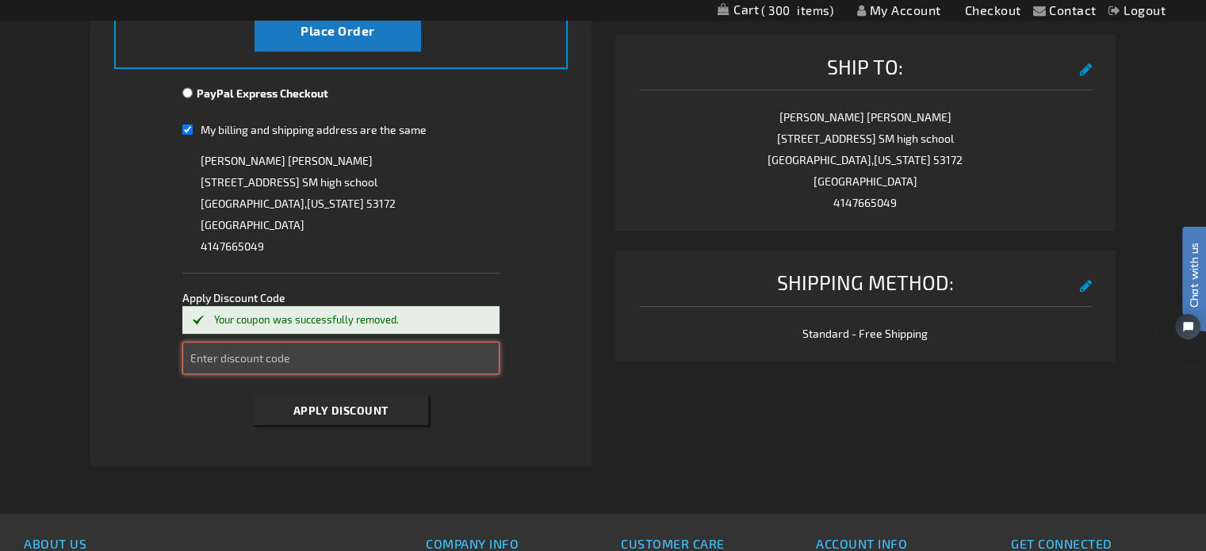
click at [218, 348] on input "Enter discount code" at bounding box center [340, 358] width 317 height 33
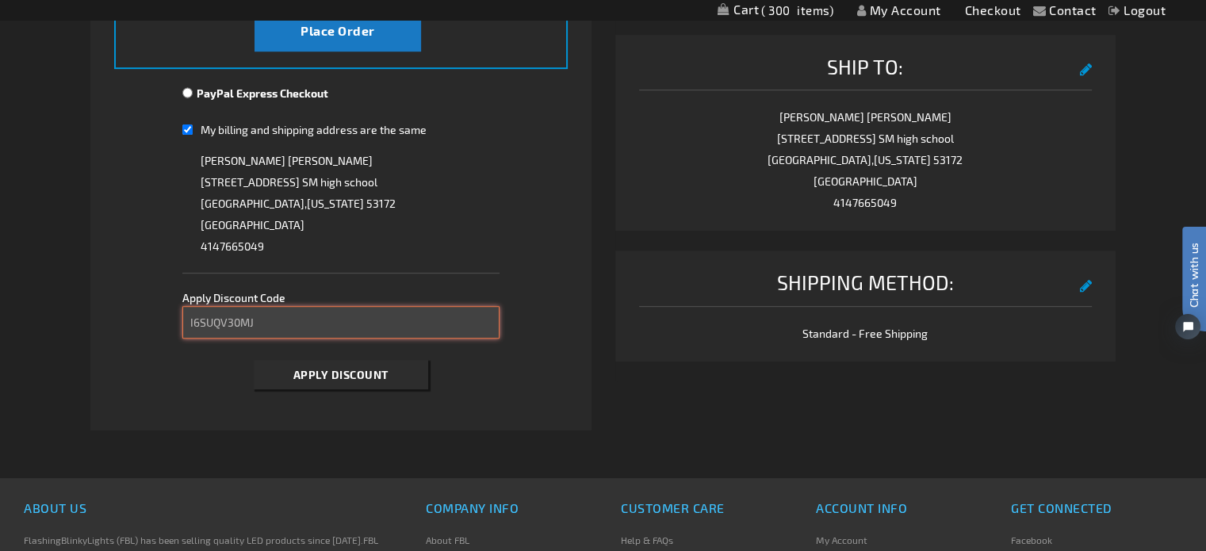
type input "I6SUQV30MJ"
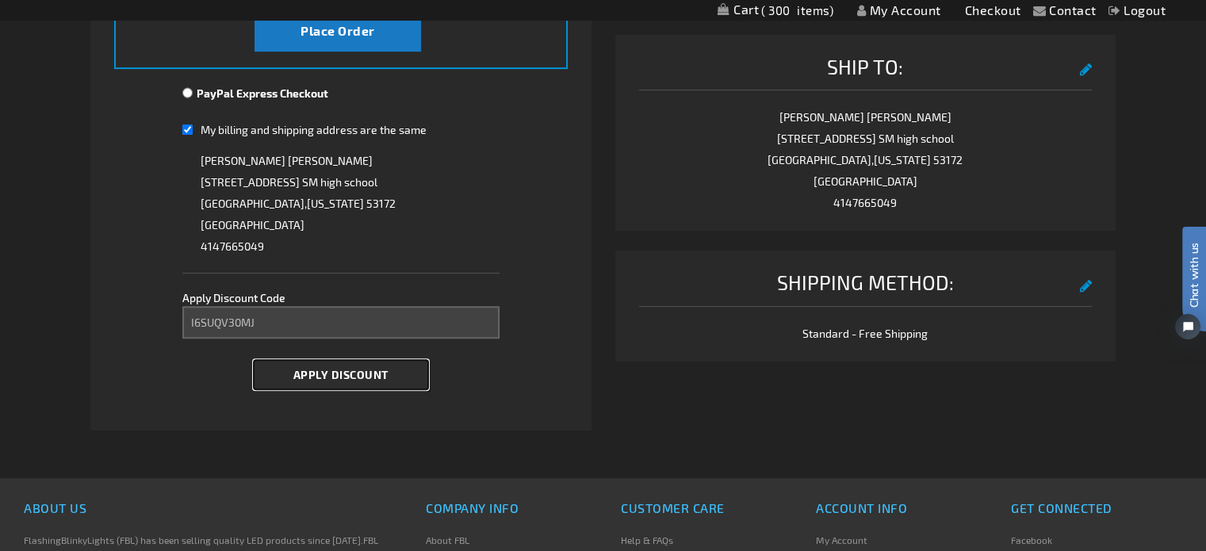
click at [325, 364] on button "Apply Discount" at bounding box center [341, 374] width 174 height 29
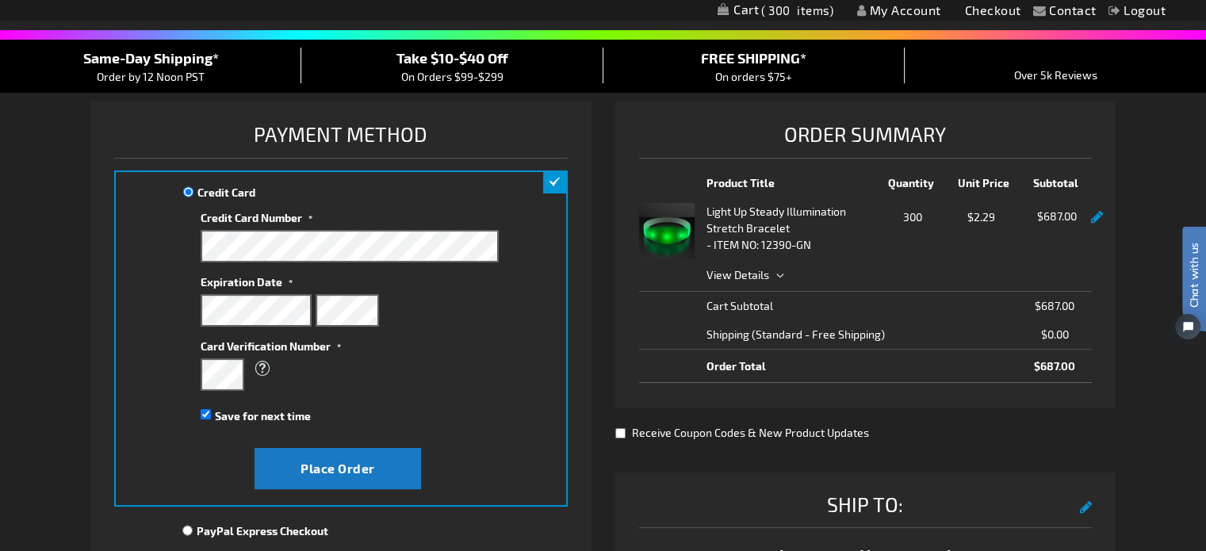
scroll to position [0, 0]
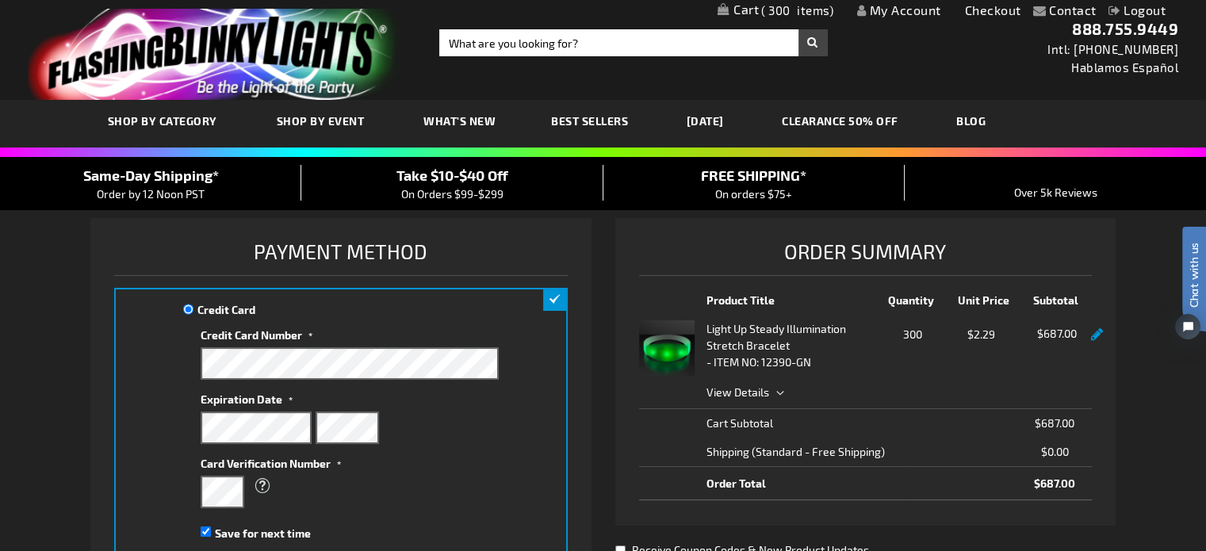
click at [1149, 6] on link "Logout" at bounding box center [1137, 9] width 58 height 15
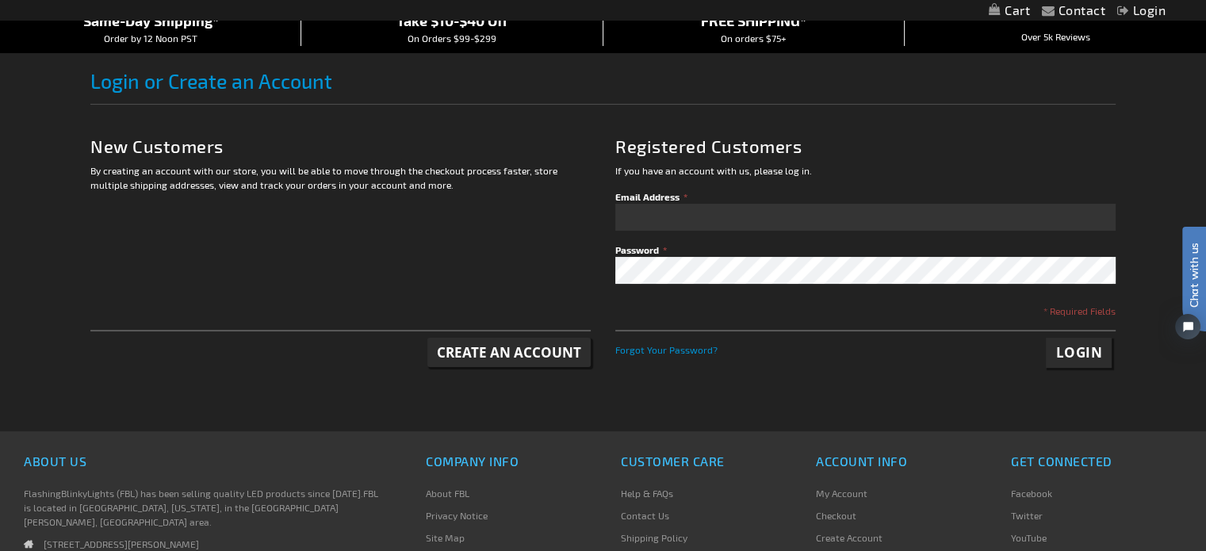
scroll to position [159, 0]
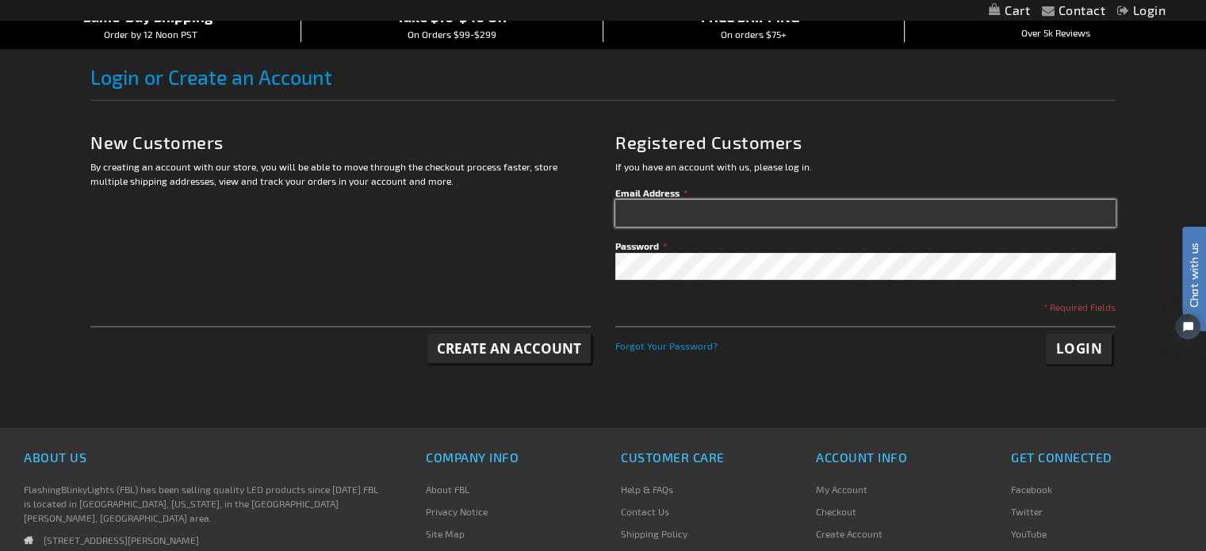
type input "[EMAIL_ADDRESS][PERSON_NAME][DOMAIN_NAME]"
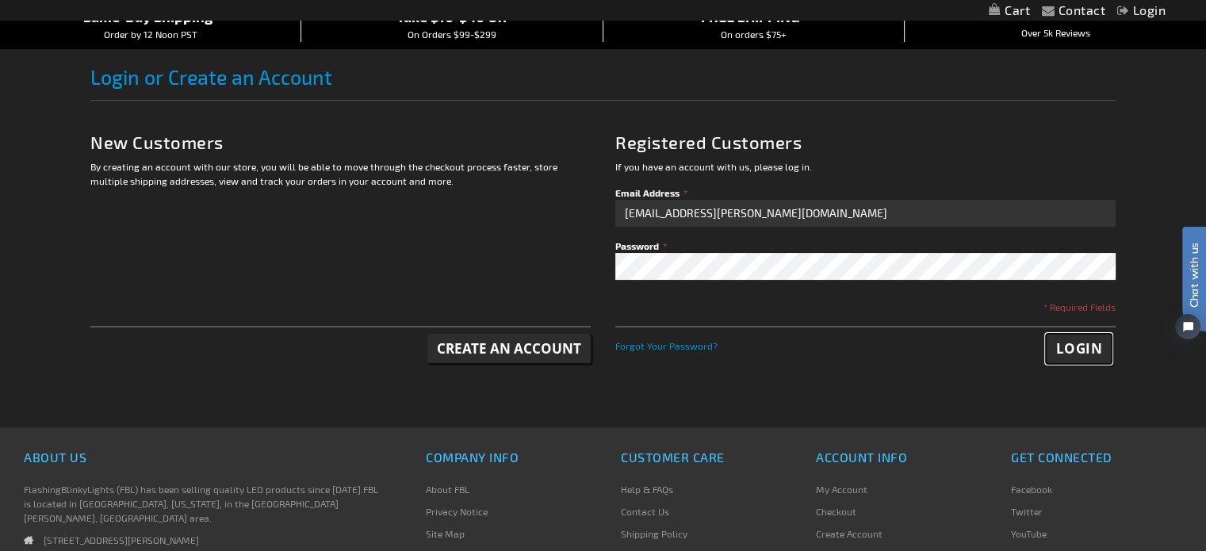
click at [1082, 346] on span "Login" at bounding box center [1078, 348] width 47 height 18
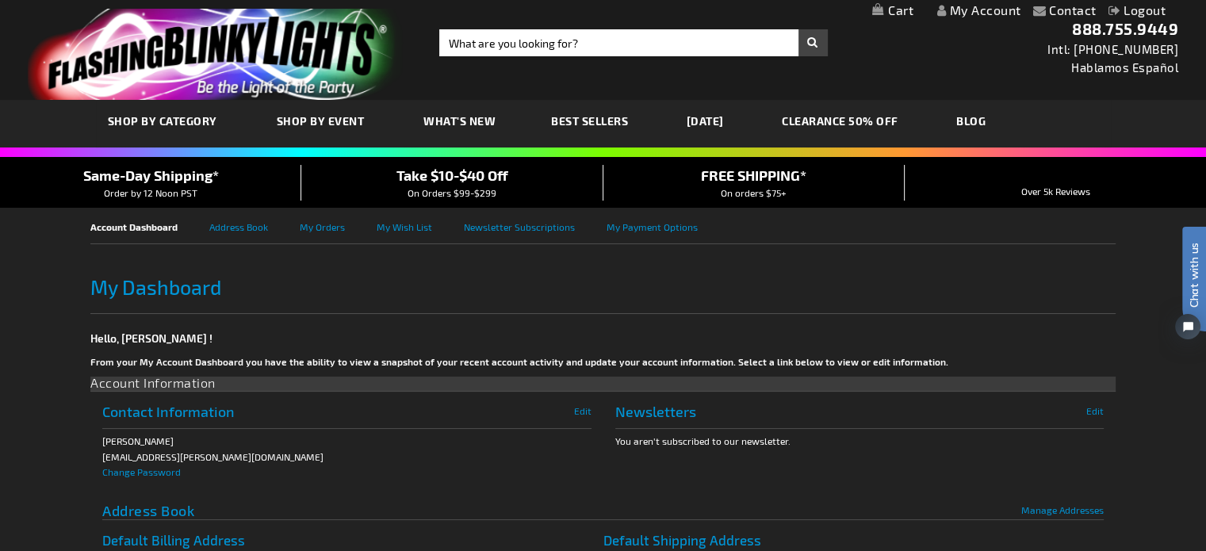
click at [897, 9] on link "My Cart" at bounding box center [892, 10] width 41 height 15
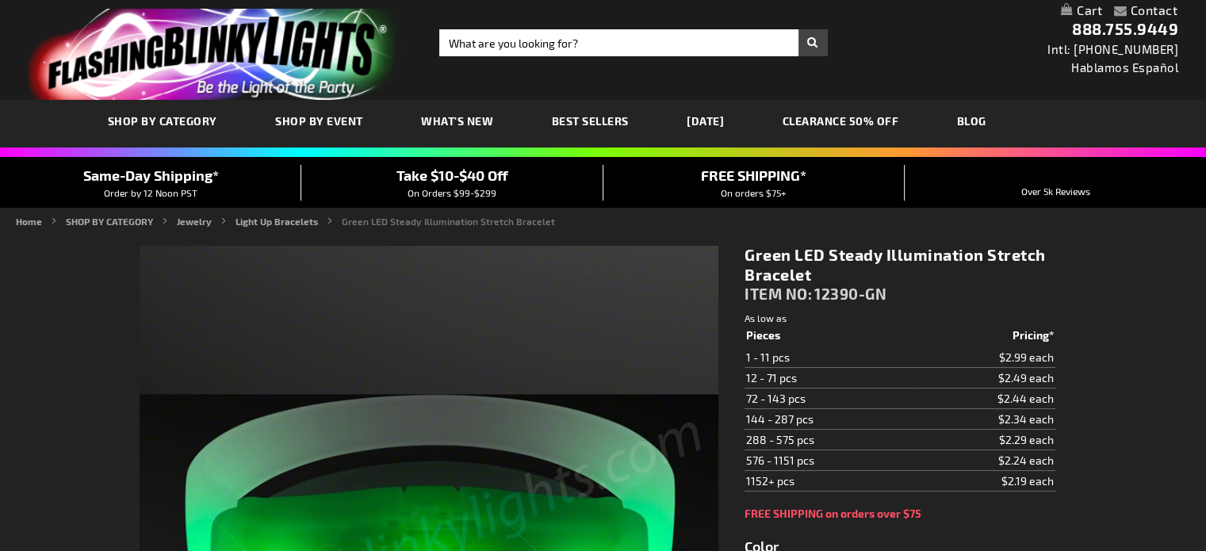
type input "5648"
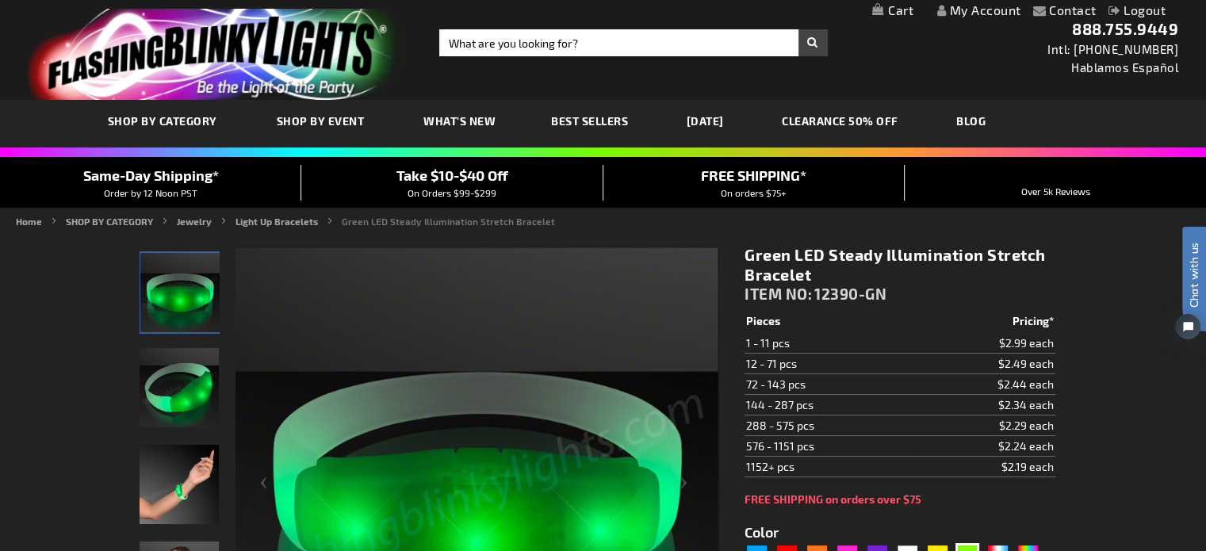
click at [879, 7] on link "My Cart" at bounding box center [892, 10] width 41 height 15
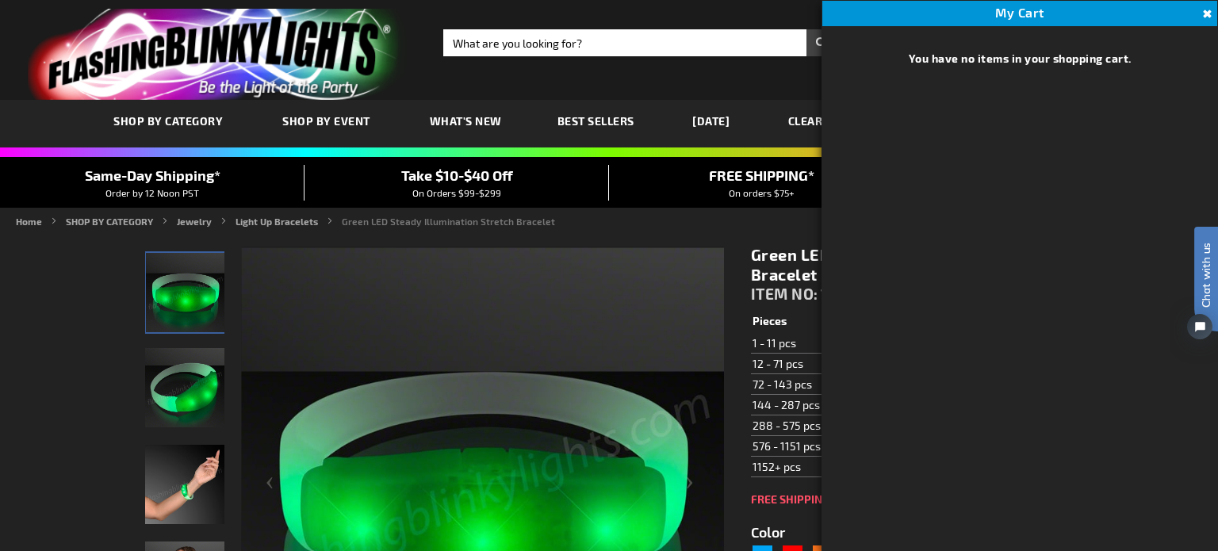
click at [1204, 10] on button "Close" at bounding box center [1204, 14] width 17 height 17
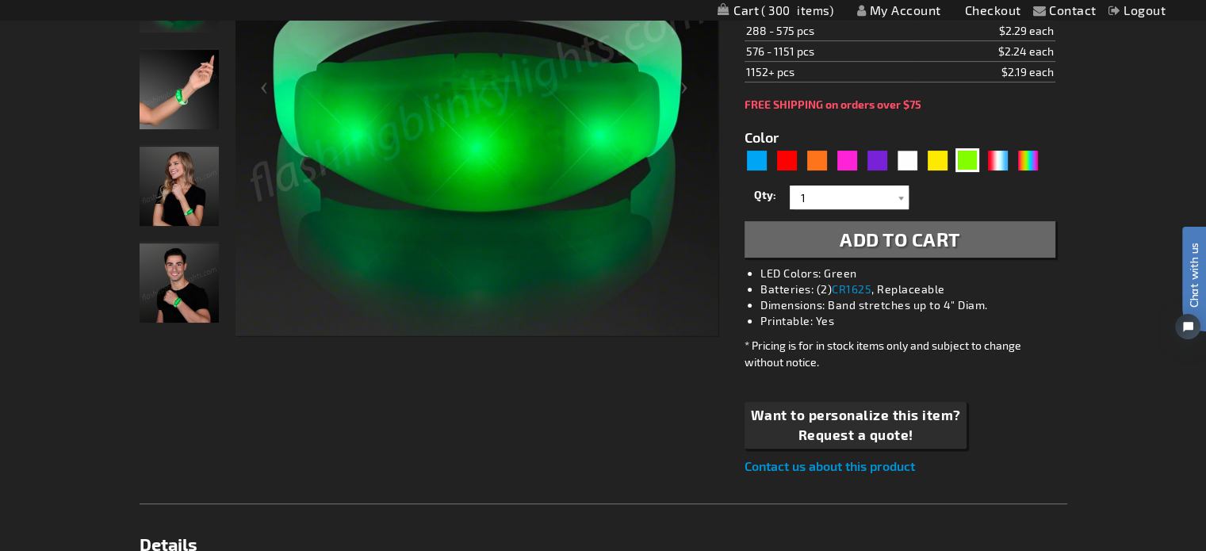
scroll to position [396, 0]
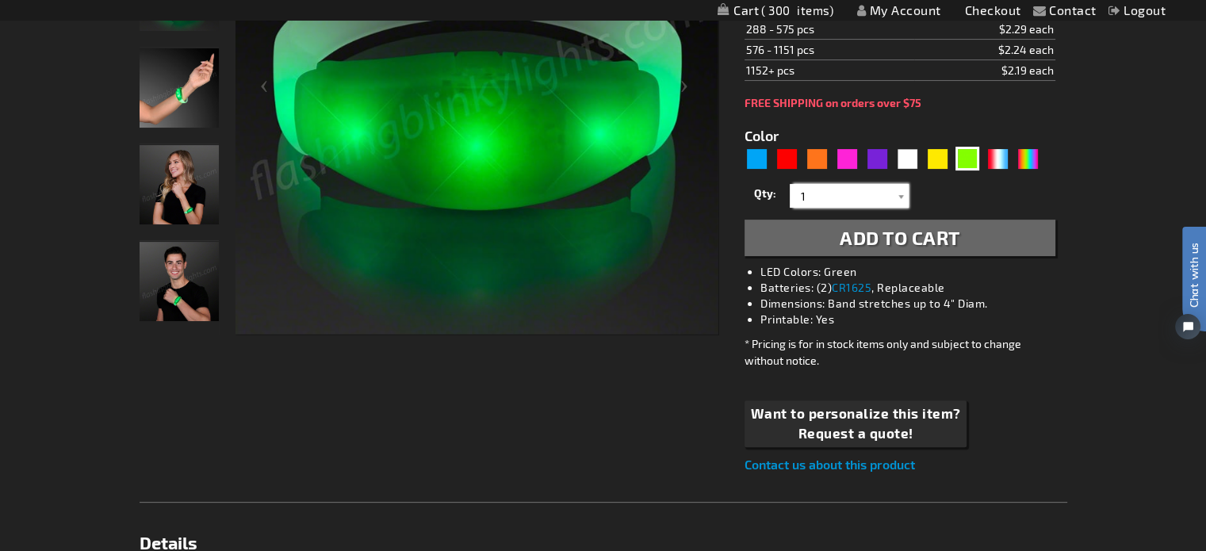
click at [832, 184] on input "1" at bounding box center [851, 196] width 115 height 24
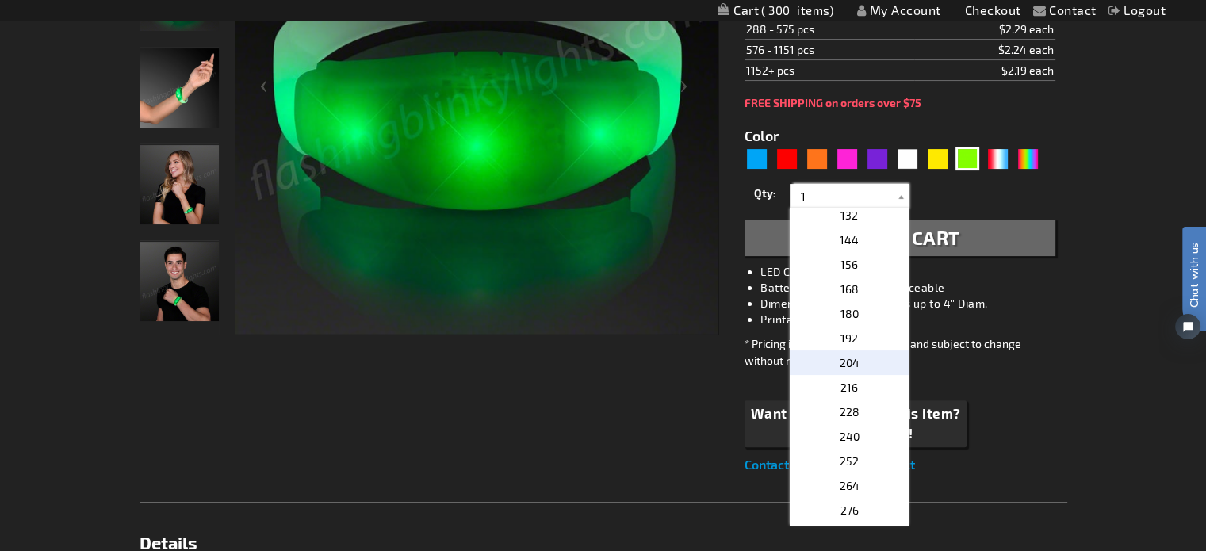
scroll to position [714, 0]
click at [858, 367] on p "300" at bounding box center [849, 366] width 119 height 25
type input "300"
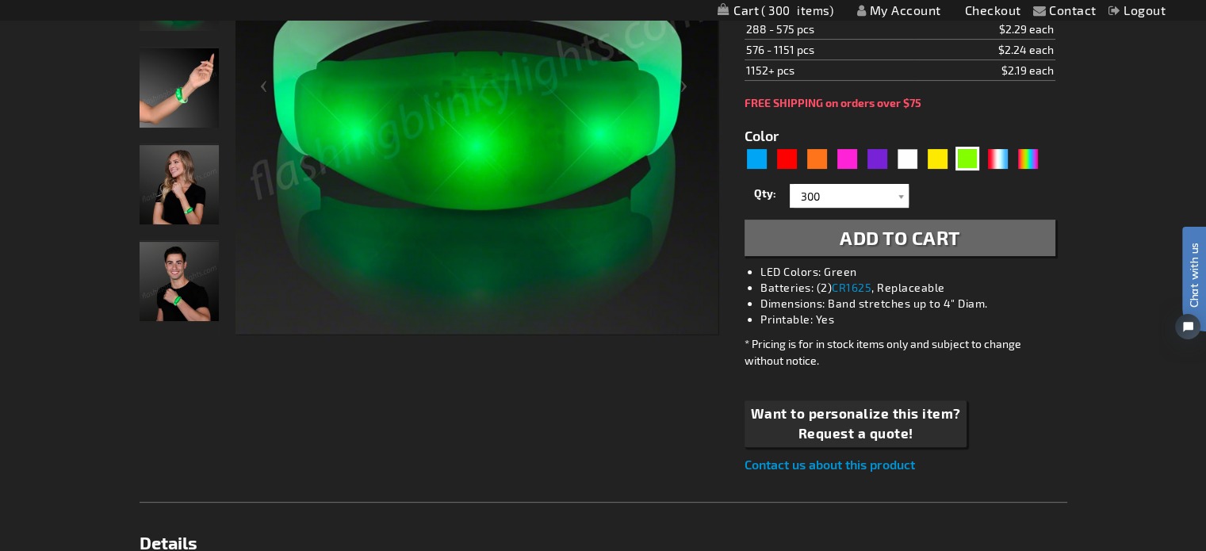
click at [903, 245] on span "Add to Cart" at bounding box center [900, 237] width 121 height 23
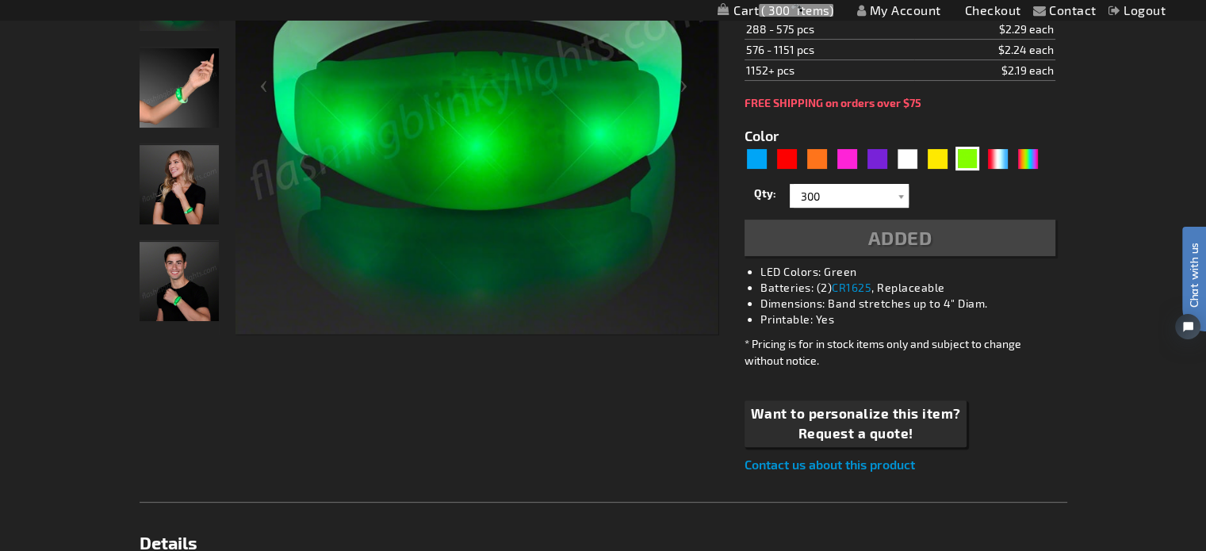
scroll to position [432, 0]
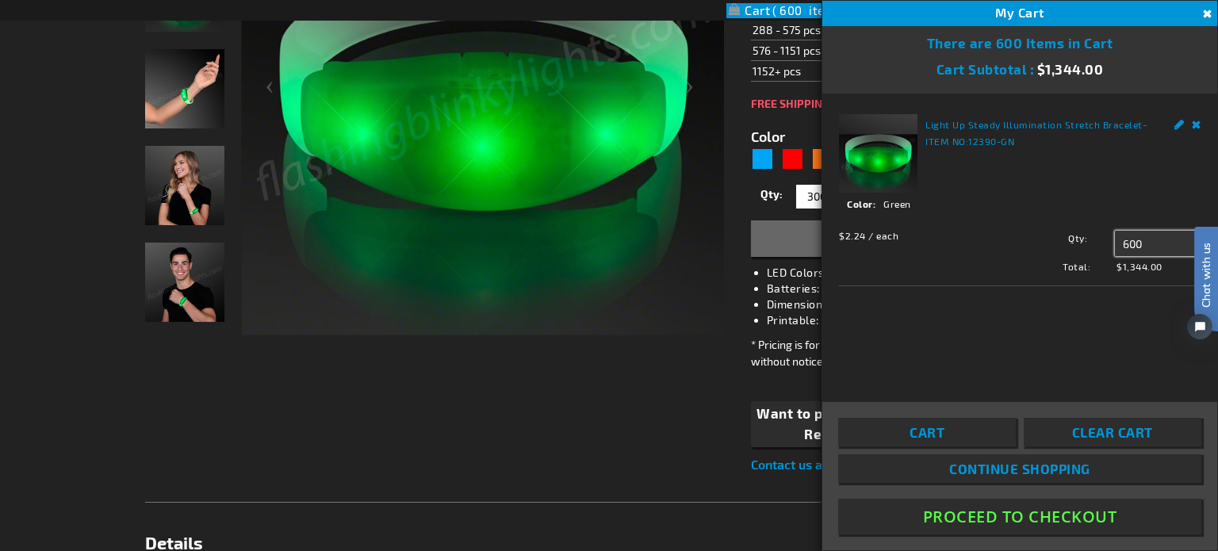
drag, startPoint x: 1126, startPoint y: 240, endPoint x: 1113, endPoint y: 242, distance: 12.8
click at [1116, 241] on input "600" at bounding box center [1158, 243] width 86 height 25
type input "300"
click at [1139, 281] on button "Update" at bounding box center [1150, 273] width 50 height 22
click at [989, 510] on button "Proceed To Checkout" at bounding box center [1019, 517] width 363 height 36
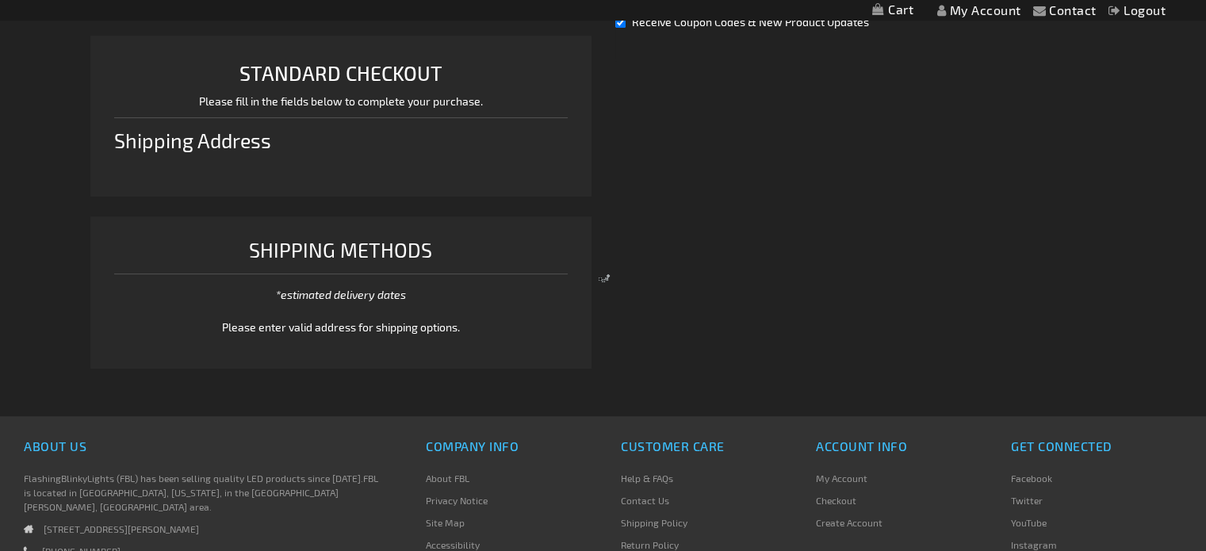
select select "US"
select select "64"
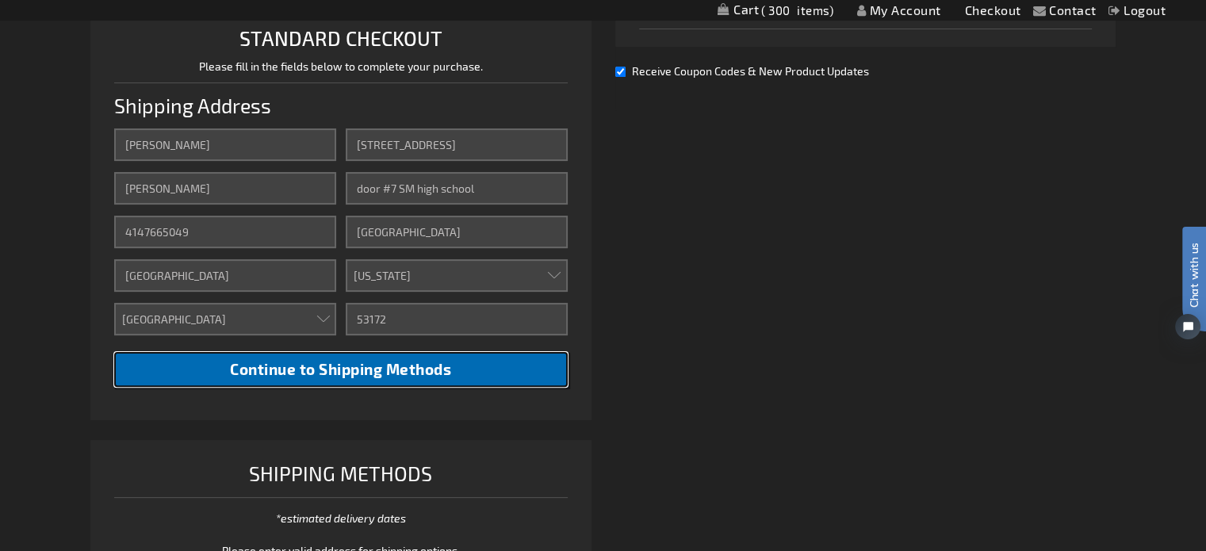
click at [392, 366] on span "Continue to Shipping Methods" at bounding box center [340, 369] width 221 height 18
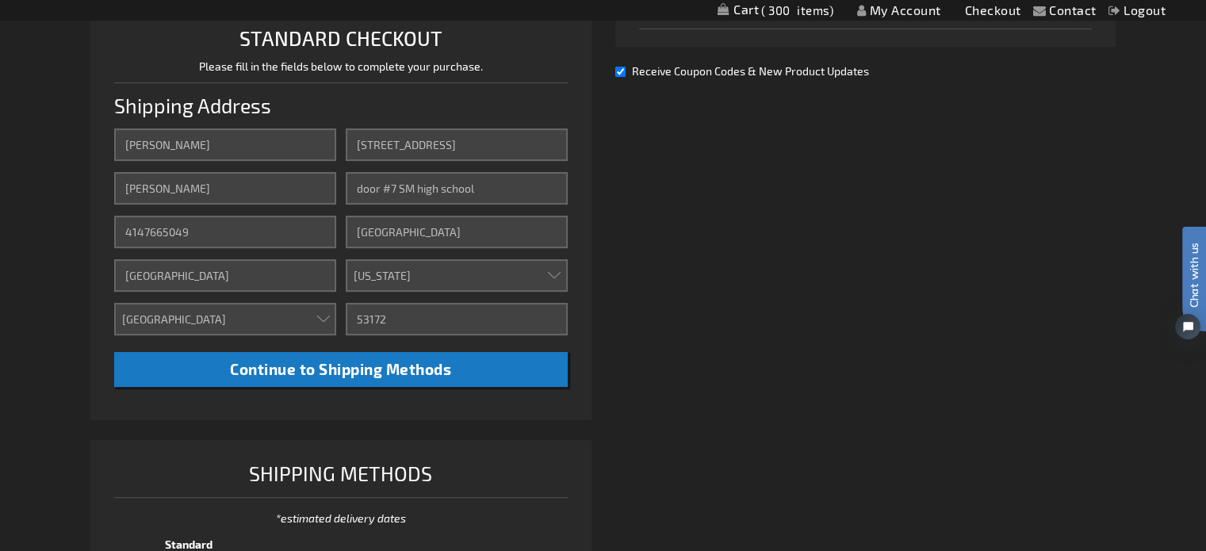
click at [620, 67] on input "Receive Coupon Codes & New Product Updates" at bounding box center [620, 72] width 10 height 10
checkbox input "false"
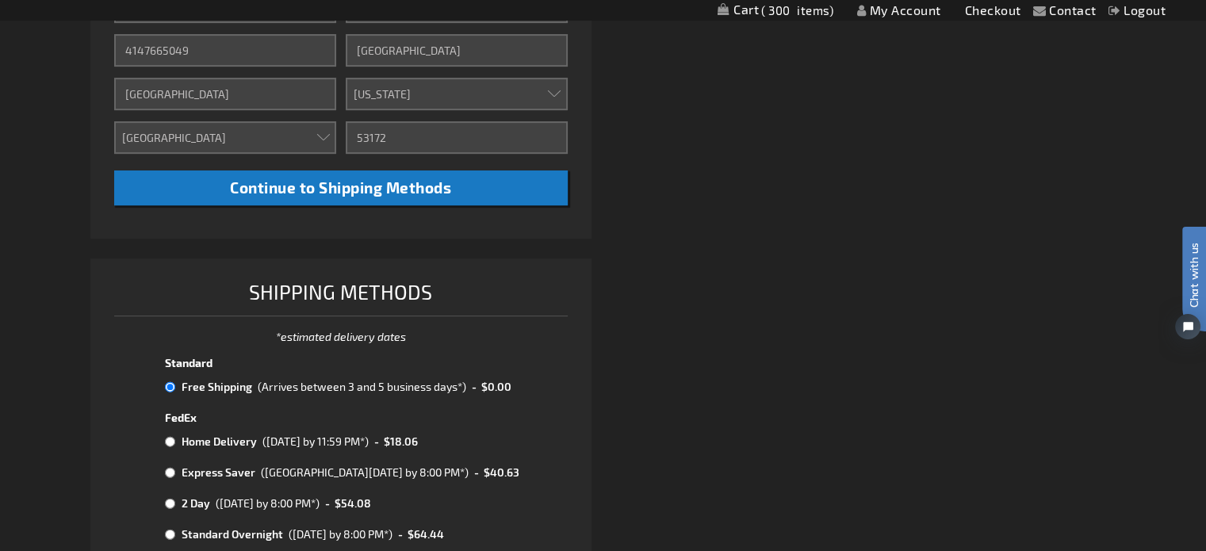
scroll to position [855, 0]
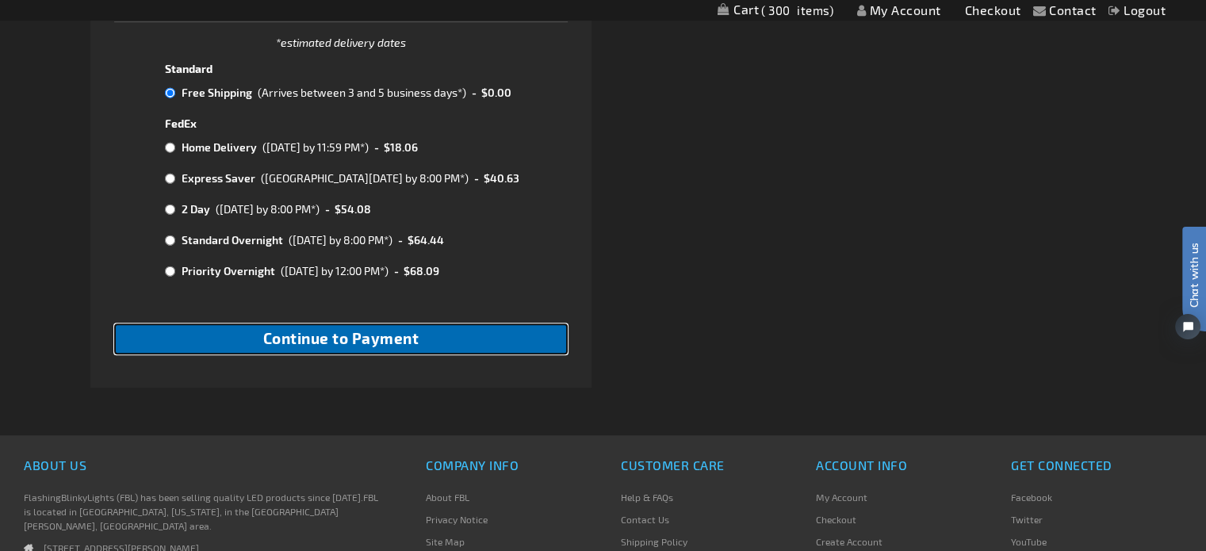
click at [379, 347] on span "Continue to Payment" at bounding box center [341, 338] width 156 height 18
checkbox input "true"
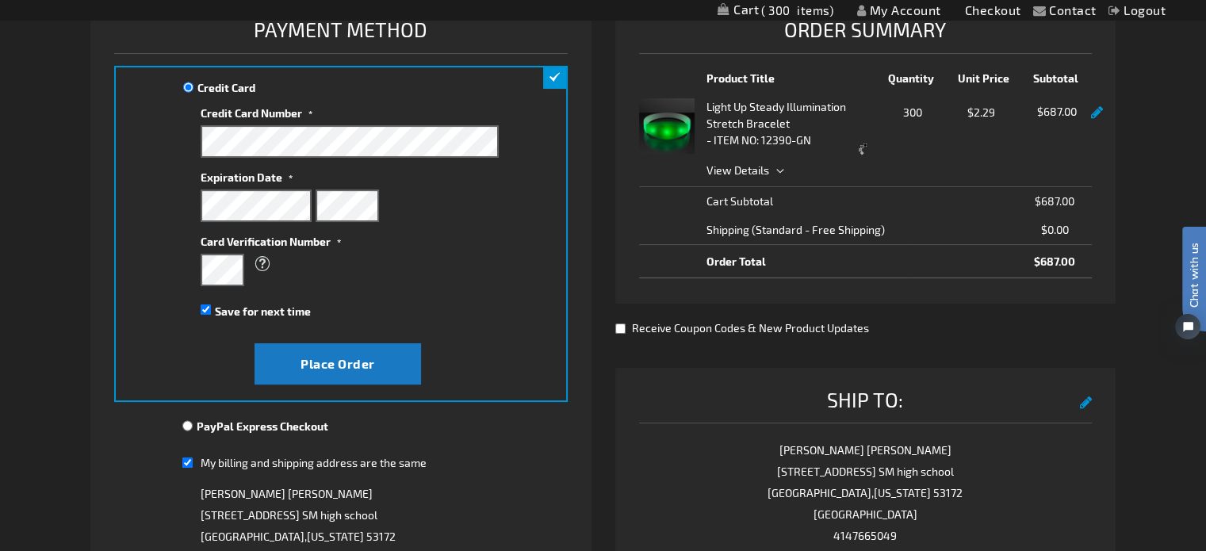
scroll to position [476, 0]
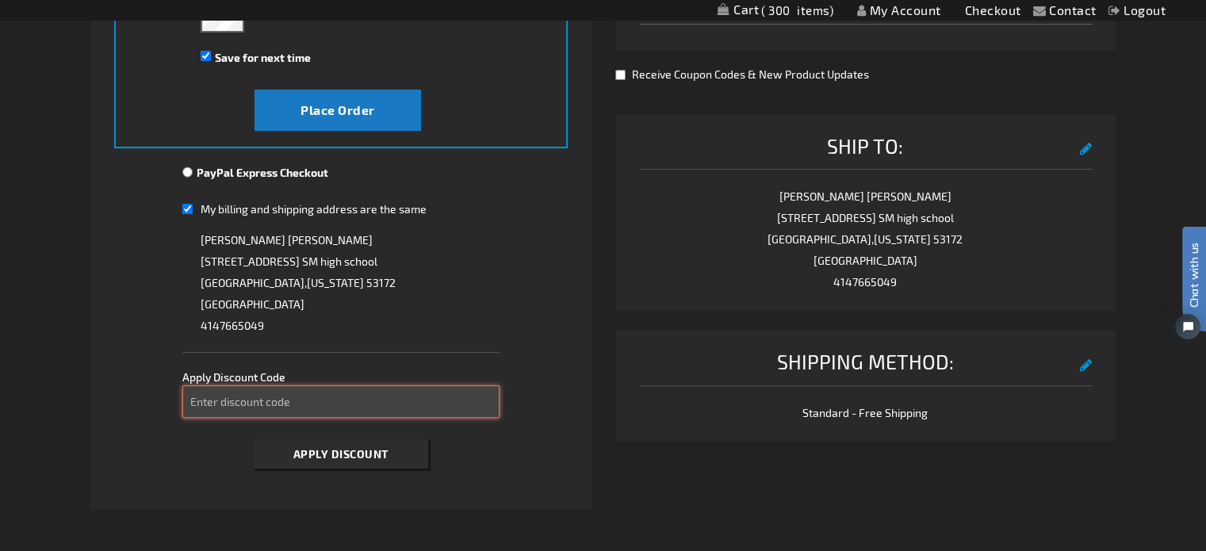
click at [315, 392] on input "Enter discount code" at bounding box center [340, 401] width 317 height 33
type input "spooky10"
click at [254, 439] on button "Apply Discount" at bounding box center [341, 453] width 174 height 29
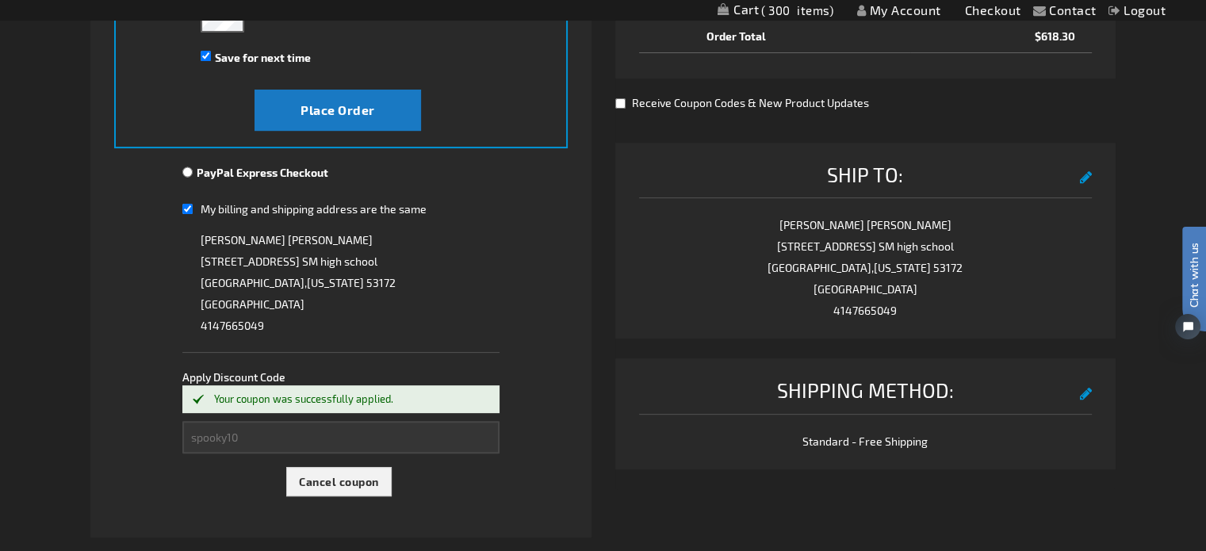
scroll to position [396, 0]
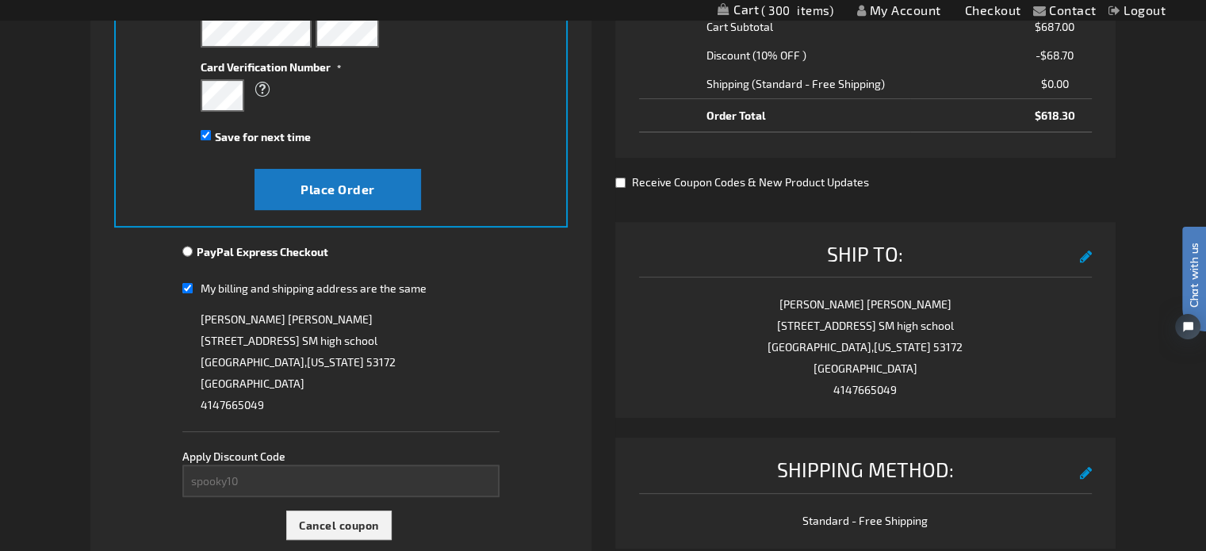
click at [1070, 9] on link "Contact" at bounding box center [1073, 9] width 48 height 15
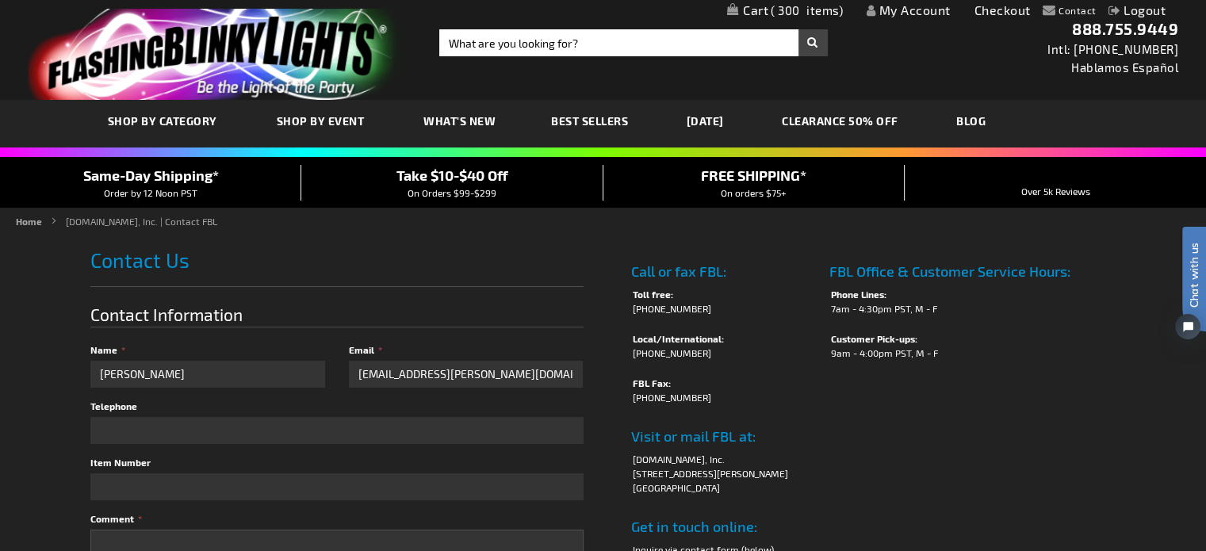
click at [775, 3] on span "300" at bounding box center [807, 10] width 72 height 14
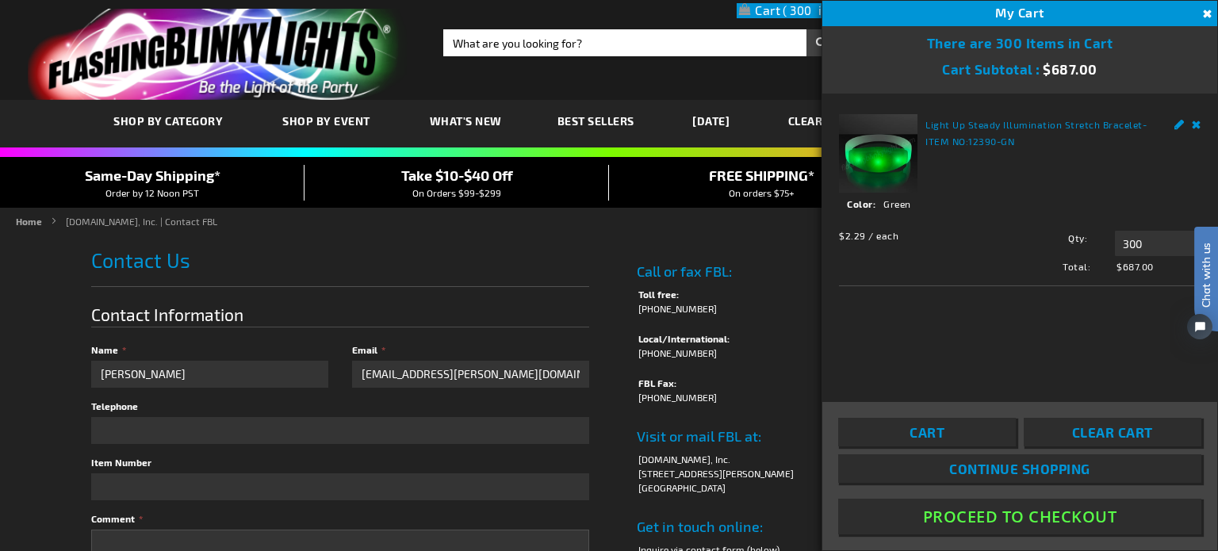
click at [701, 12] on div "Contact Compare Products 0 items My Account Checkout Logout Skip to Content My …" at bounding box center [609, 10] width 1218 height 21
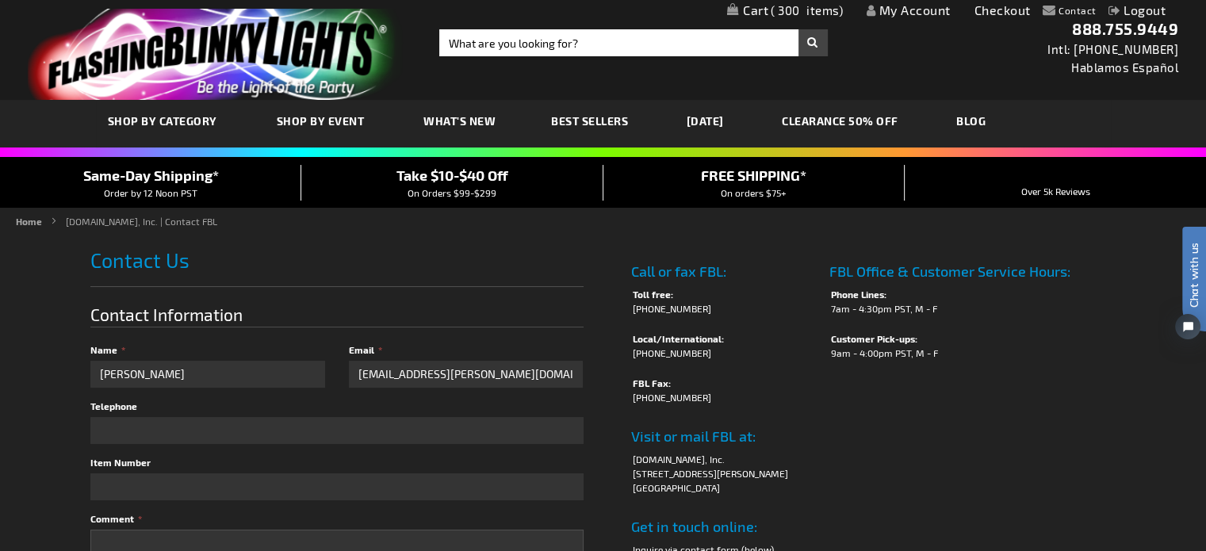
click at [783, 10] on span "300" at bounding box center [807, 10] width 72 height 14
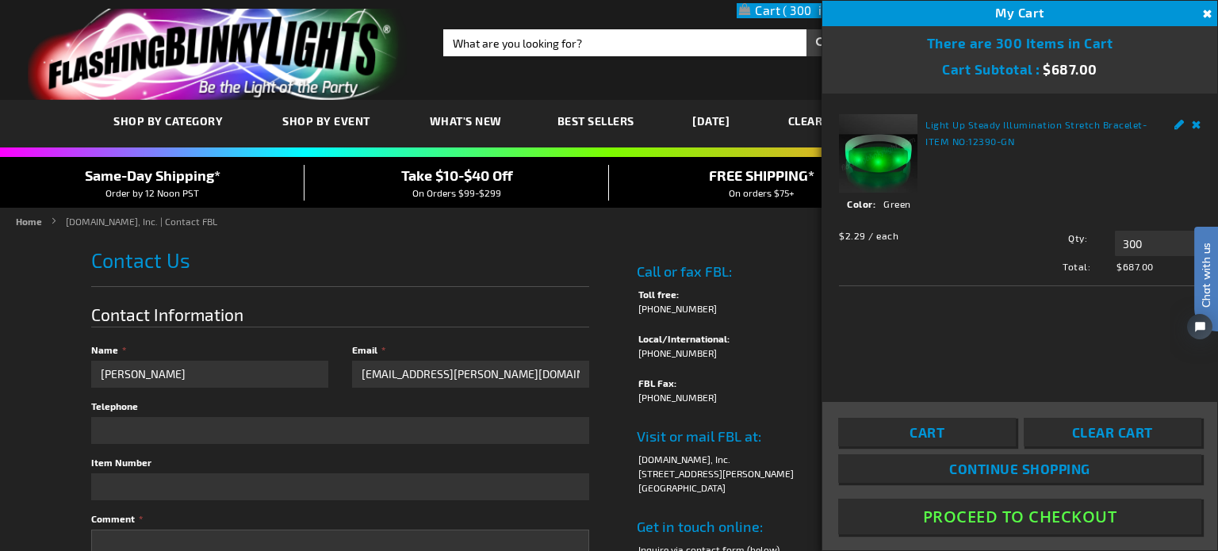
click at [1010, 513] on button "Proceed To Checkout" at bounding box center [1019, 517] width 363 height 36
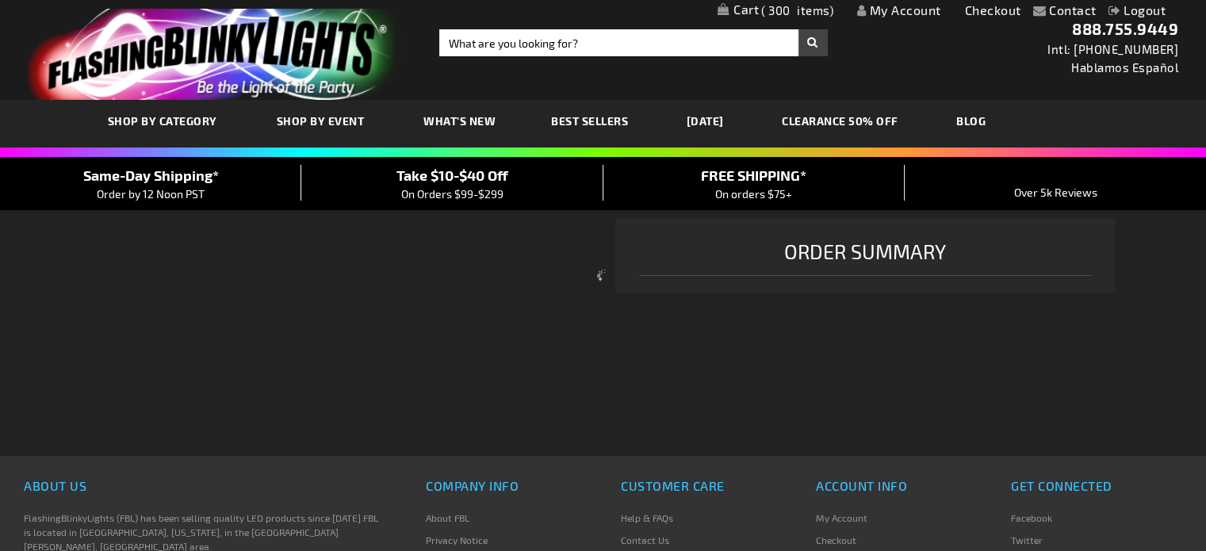
select select "US"
select select "64"
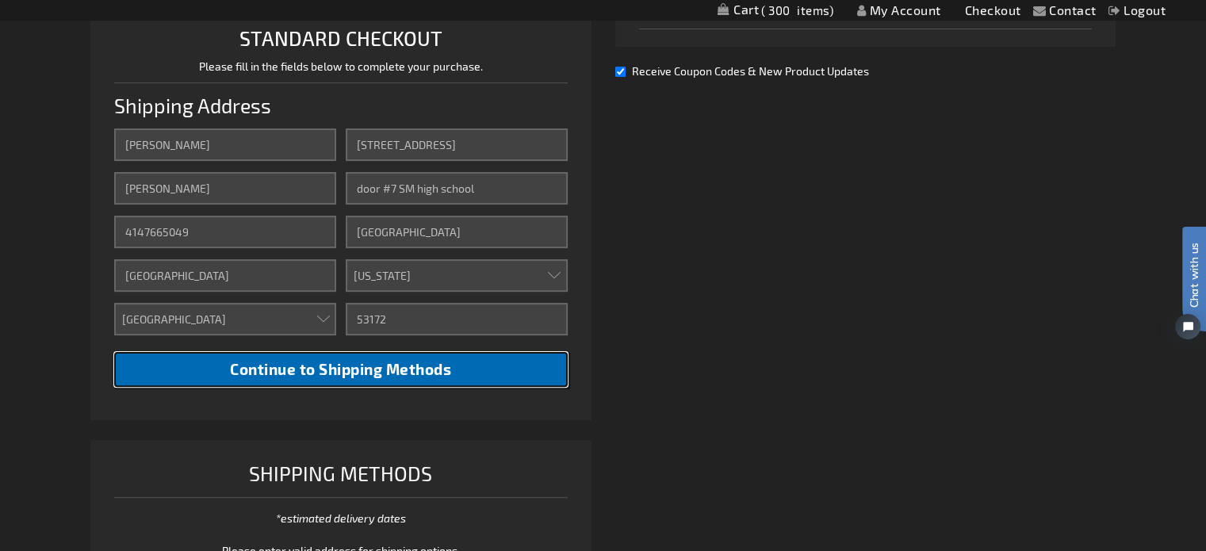
click at [317, 375] on span "Continue to Shipping Methods" at bounding box center [340, 369] width 221 height 18
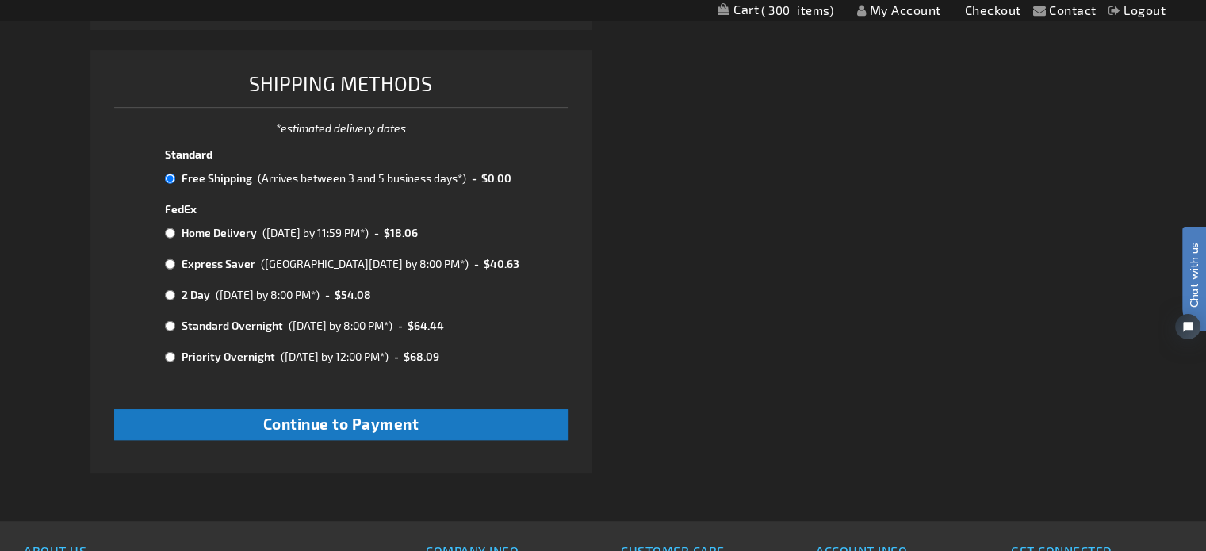
scroll to position [855, 0]
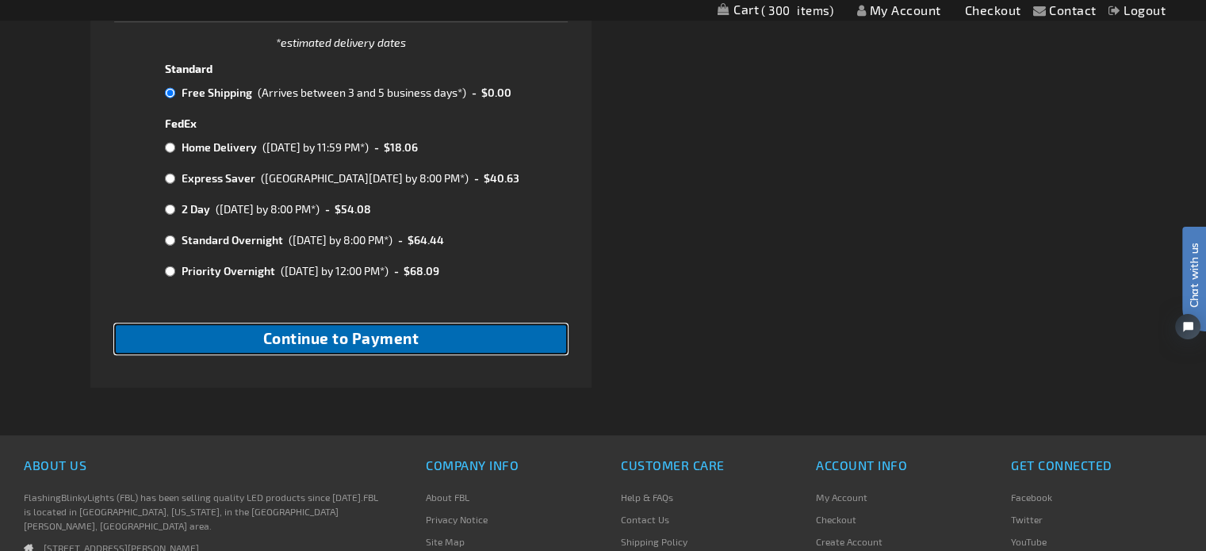
click at [310, 347] on span "Continue to Payment" at bounding box center [341, 338] width 156 height 18
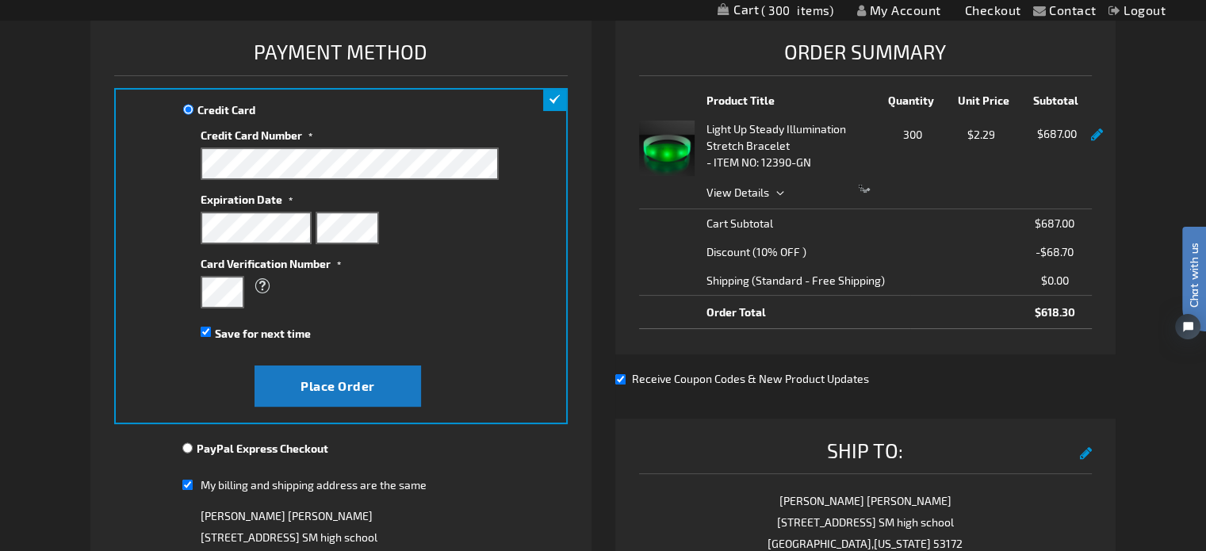
scroll to position [238, 0]
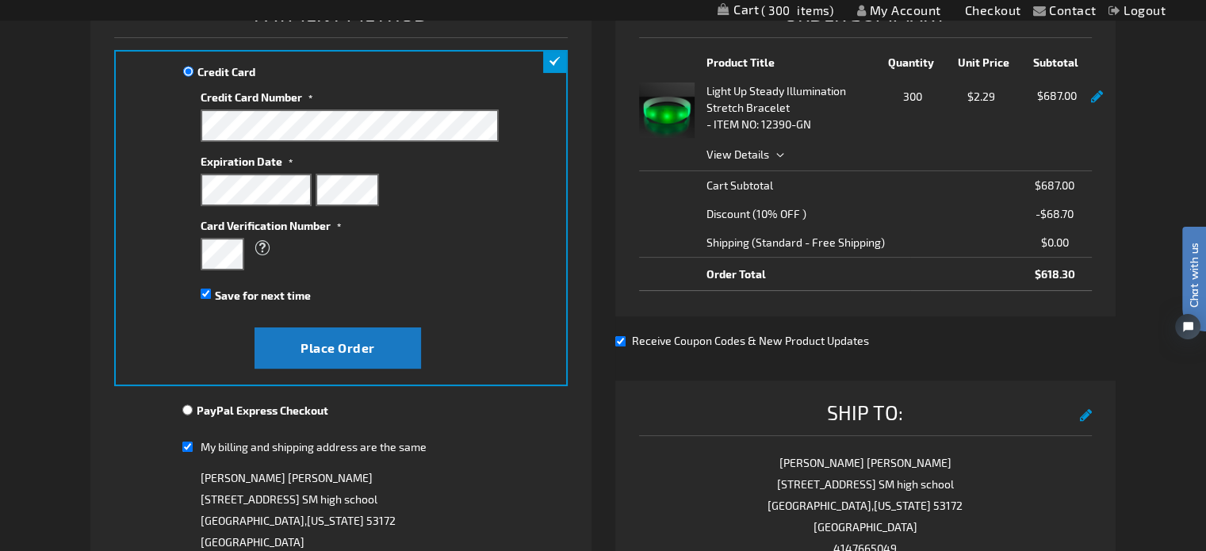
click at [1092, 97] on link at bounding box center [1097, 96] width 12 height 13
click at [1097, 93] on link at bounding box center [1097, 96] width 12 height 13
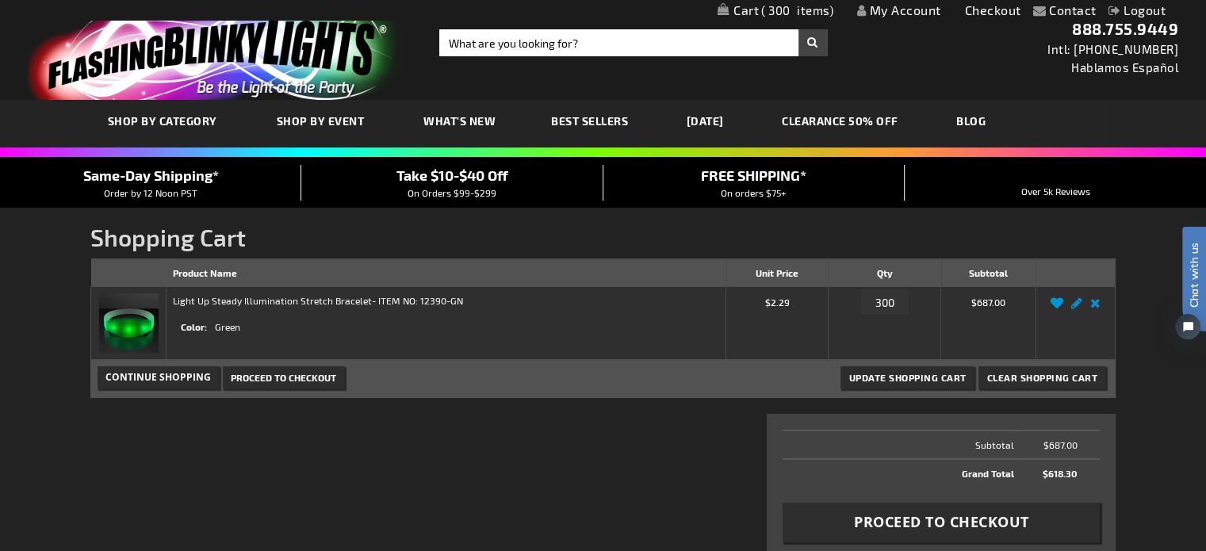
scroll to position [238, 0]
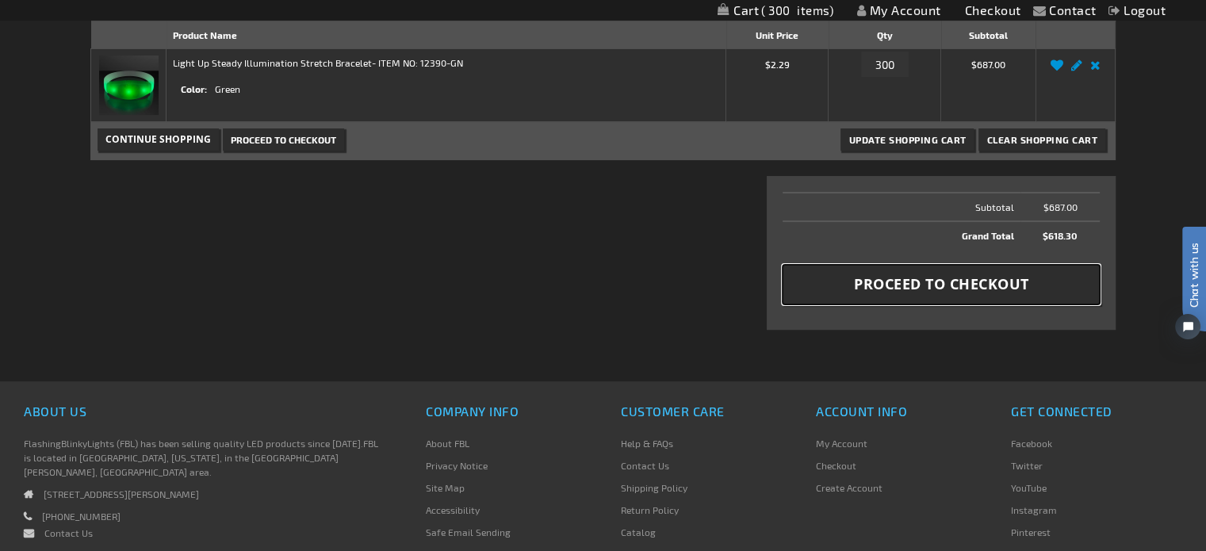
click at [901, 291] on span "Proceed to Checkout" at bounding box center [941, 284] width 175 height 20
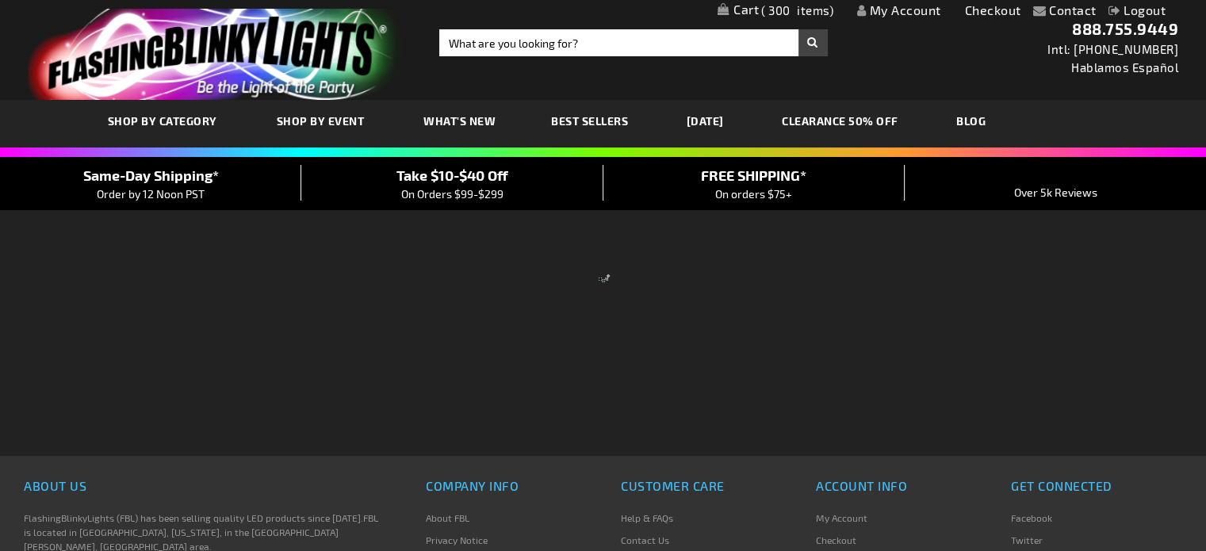
select select "US"
select select "64"
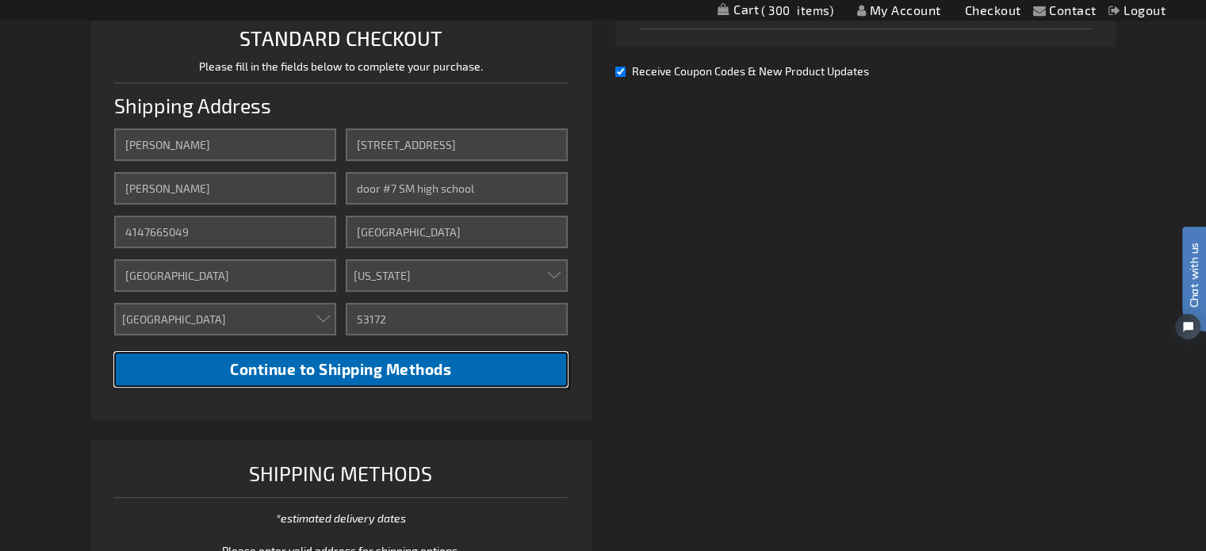
click at [406, 370] on span "Continue to Shipping Methods" at bounding box center [340, 369] width 221 height 18
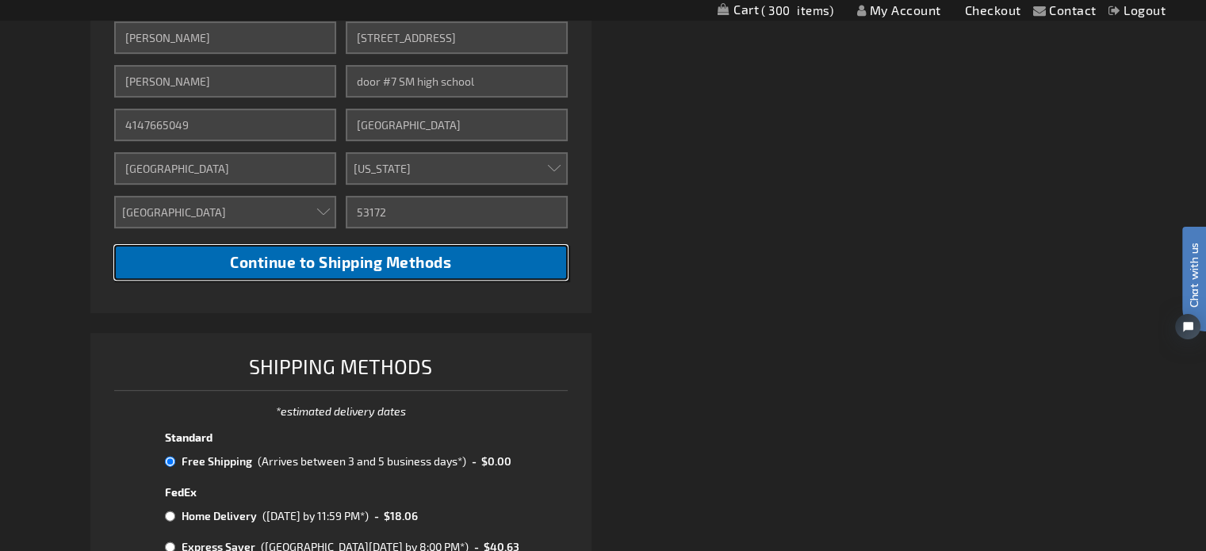
scroll to position [697, 0]
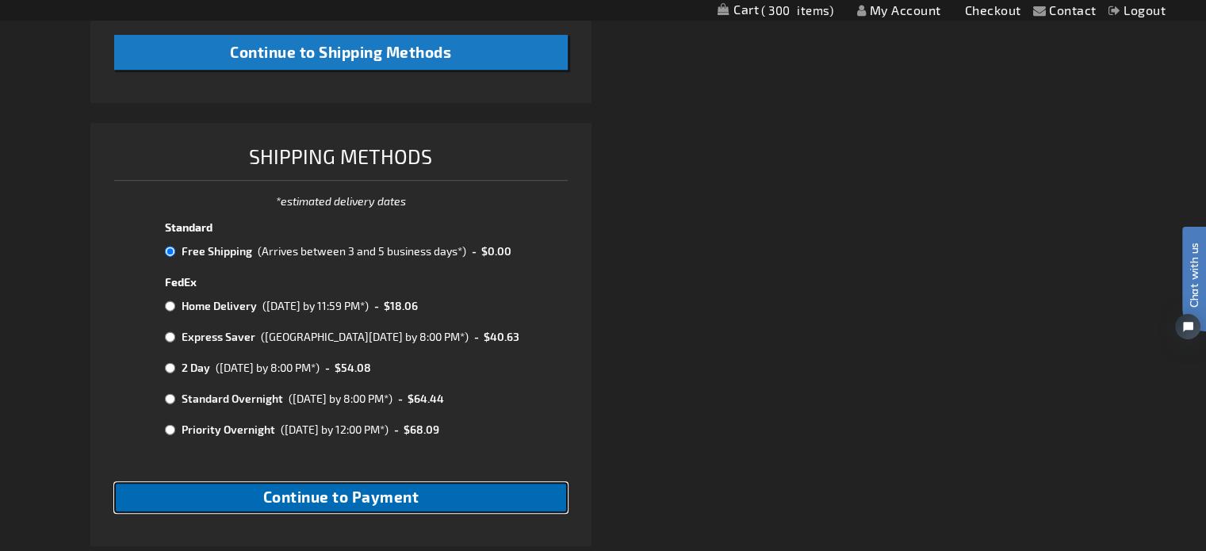
click at [334, 497] on span "Continue to Payment" at bounding box center [341, 497] width 156 height 18
checkbox input "true"
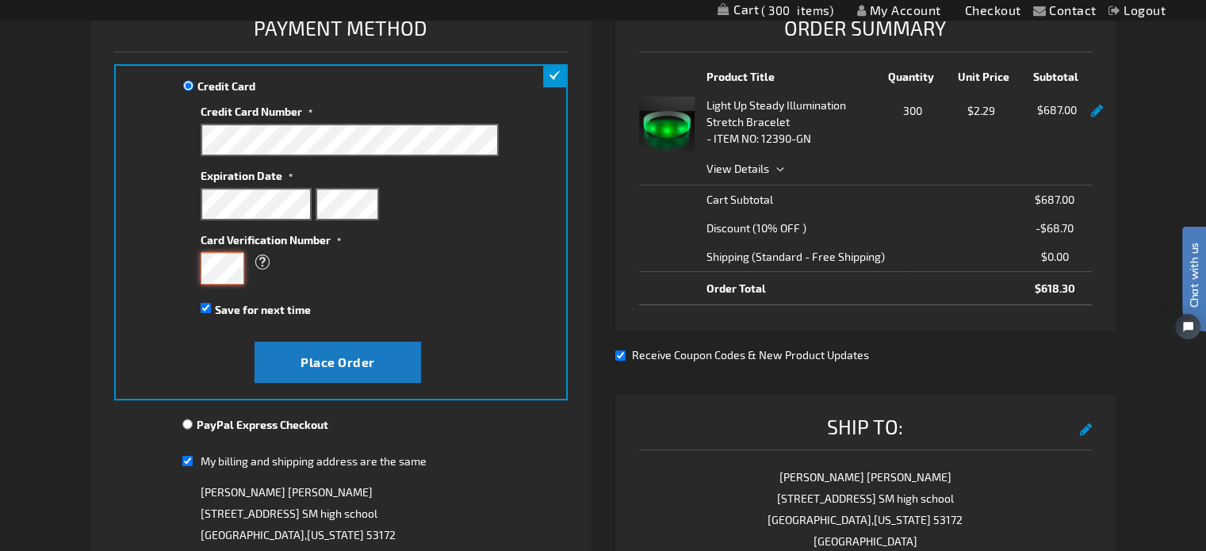
scroll to position [238, 0]
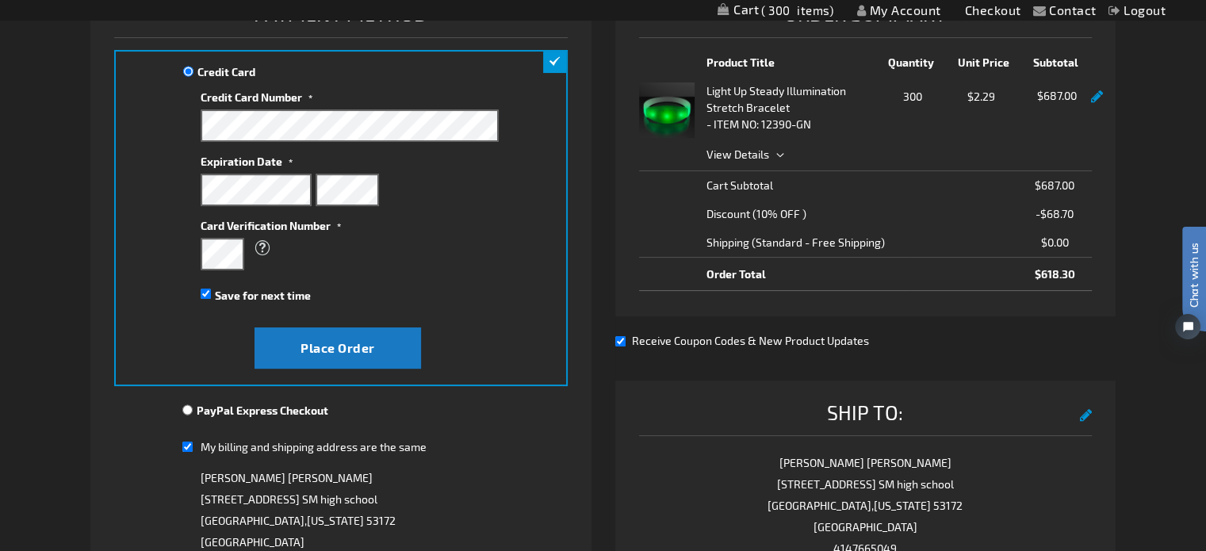
drag, startPoint x: 206, startPoint y: 288, endPoint x: 225, endPoint y: 308, distance: 27.5
click at [206, 289] on input "Save for next time" at bounding box center [206, 294] width 10 height 10
checkbox input "false"
click at [623, 337] on input "Receive Coupon Codes & New Product Updates" at bounding box center [620, 341] width 10 height 10
checkbox input "false"
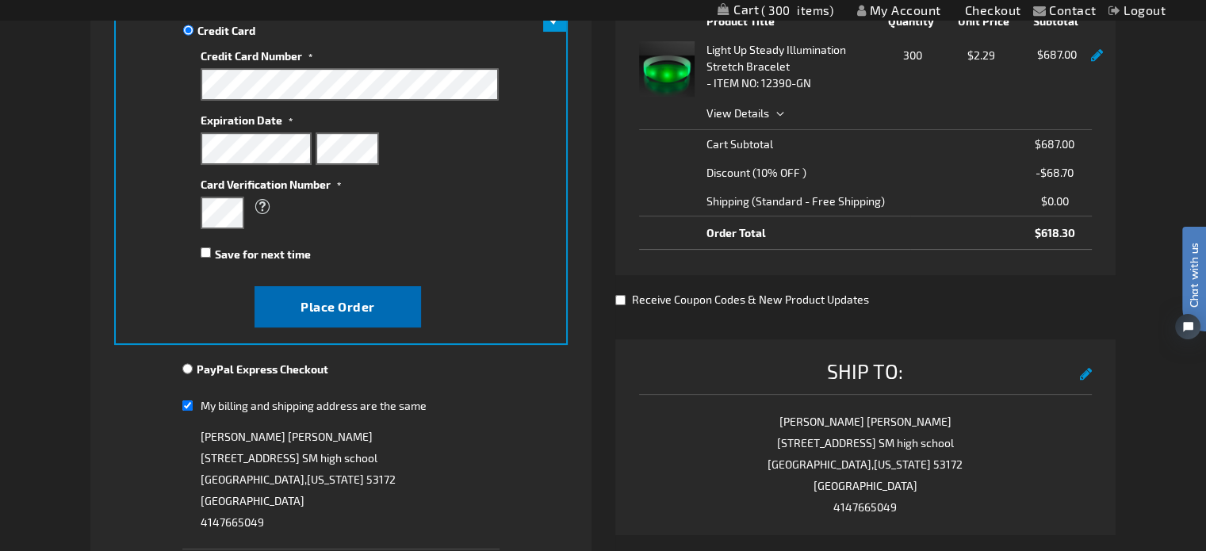
scroll to position [317, 0]
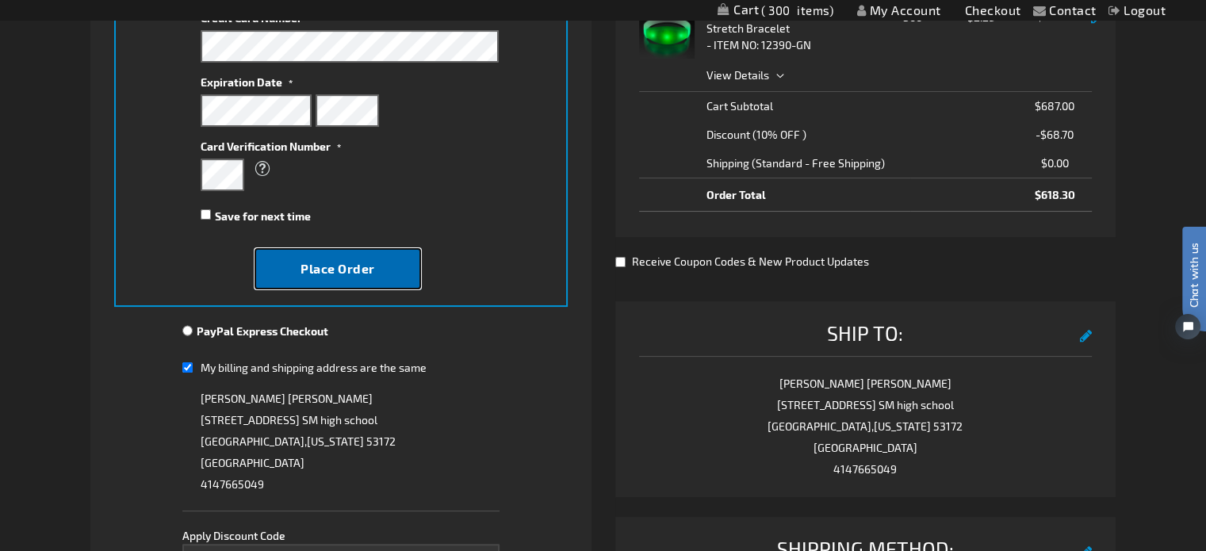
click at [354, 264] on span "Place Order" at bounding box center [337, 268] width 75 height 15
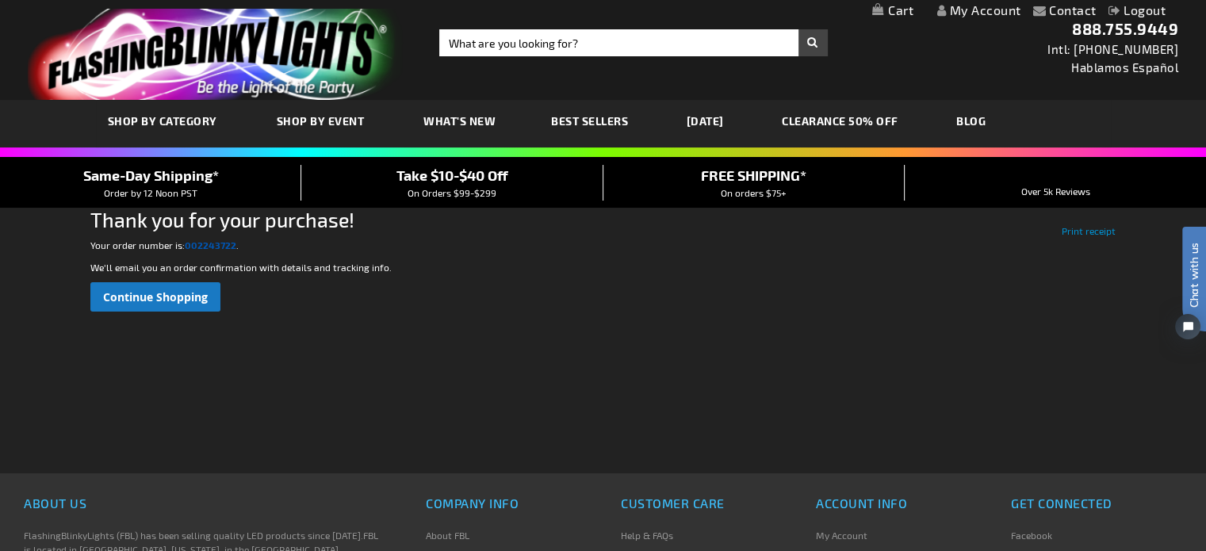
click at [212, 243] on strong "002243722" at bounding box center [211, 244] width 52 height 11
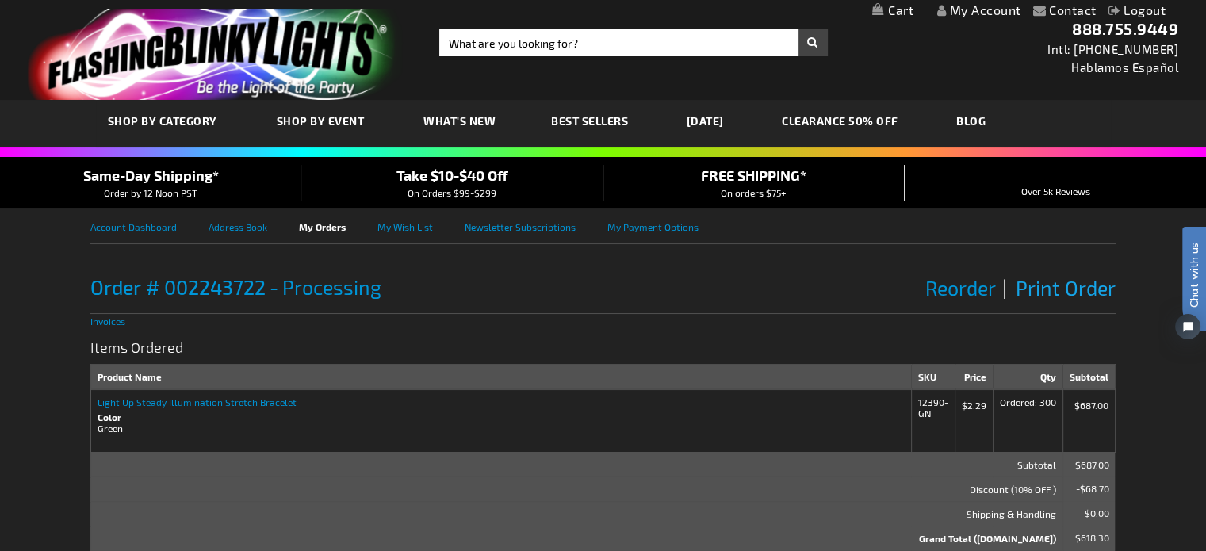
click at [1081, 288] on span "Print Order" at bounding box center [1066, 288] width 100 height 24
click at [260, 49] on img "store logo" at bounding box center [216, 54] width 376 height 91
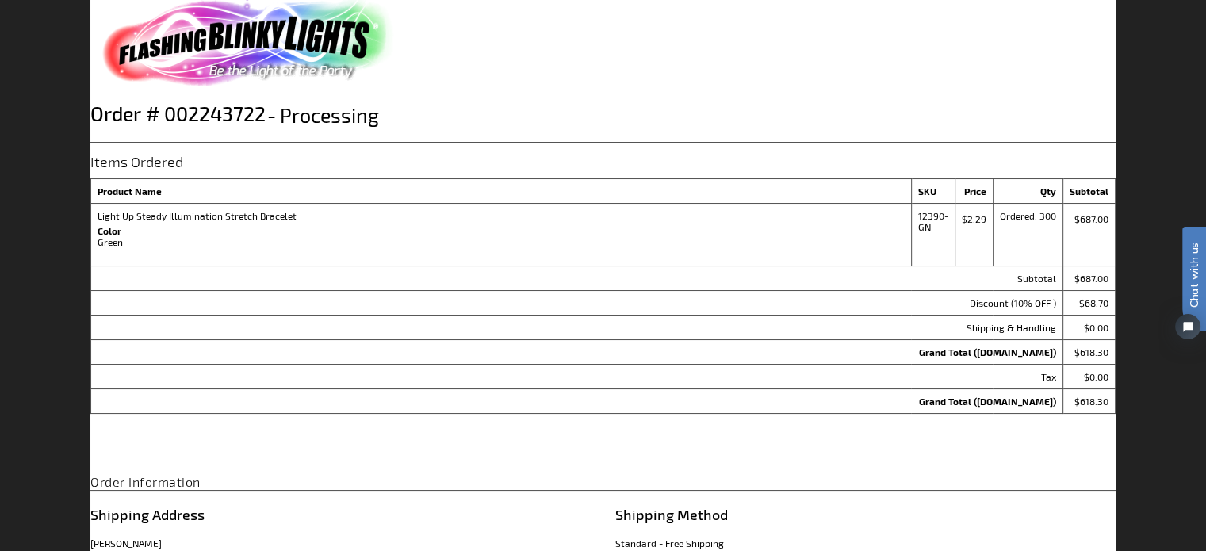
click at [840, 415] on div "Items Ordered Items Ordered Product Name SKU Price Qty Subtotal Light Up Steady…" at bounding box center [602, 301] width 1025 height 317
